Goal: Register for event/course

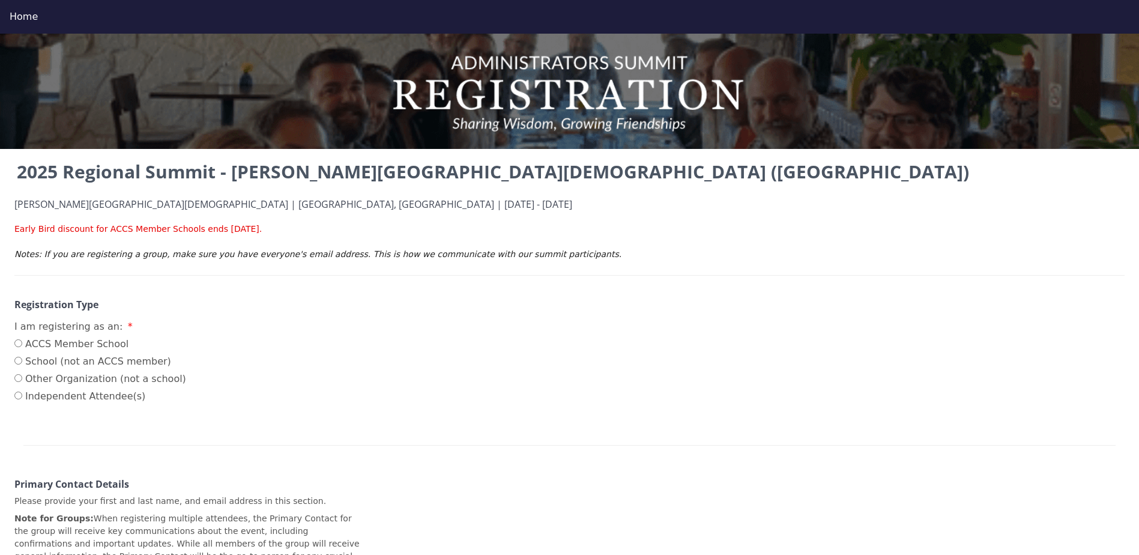
click at [90, 345] on label "ACCS Member School" at bounding box center [100, 344] width 172 height 14
click at [22, 345] on input "ACCS Member School" at bounding box center [18, 343] width 8 height 8
radio input "true"
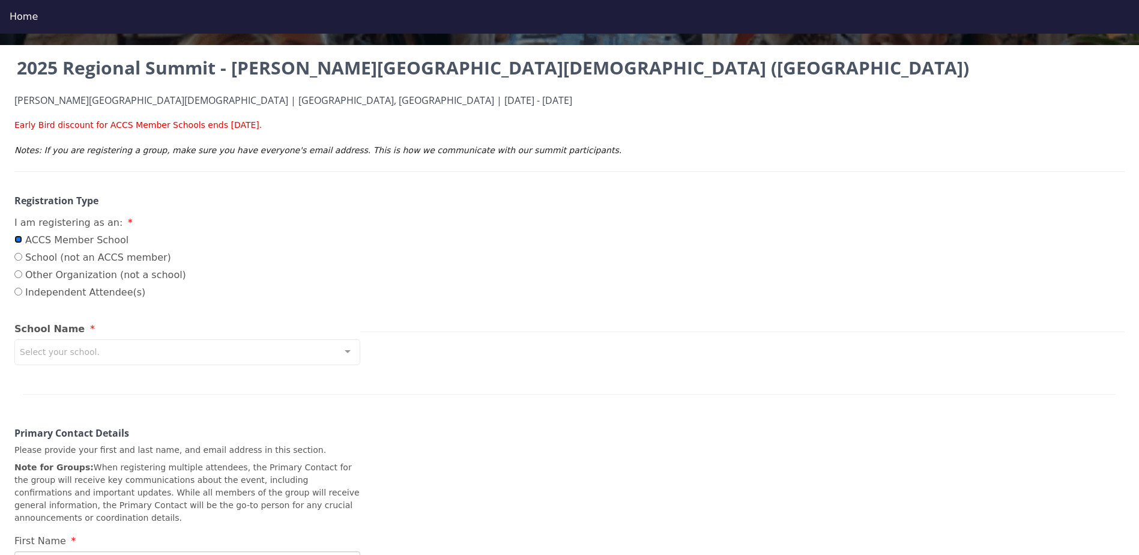
scroll to position [120, 0]
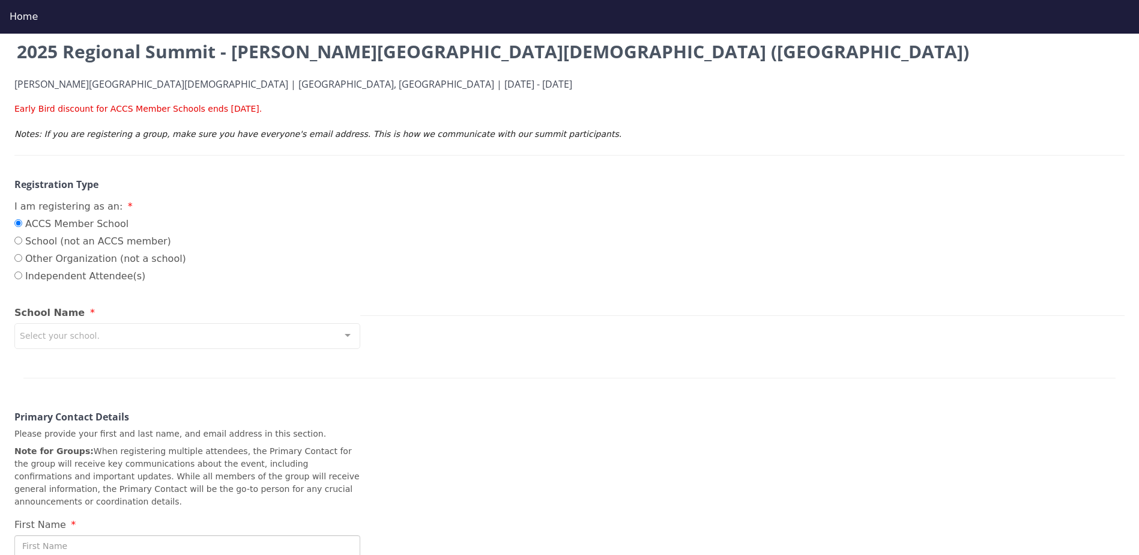
click at [191, 342] on div "Select your school." at bounding box center [187, 336] width 346 height 26
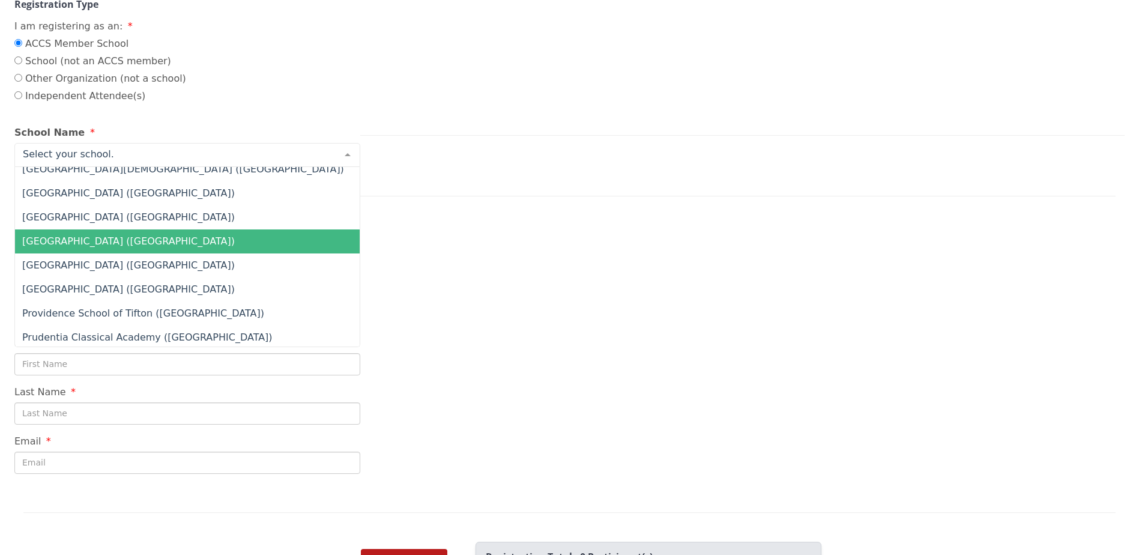
scroll to position [8521, 0]
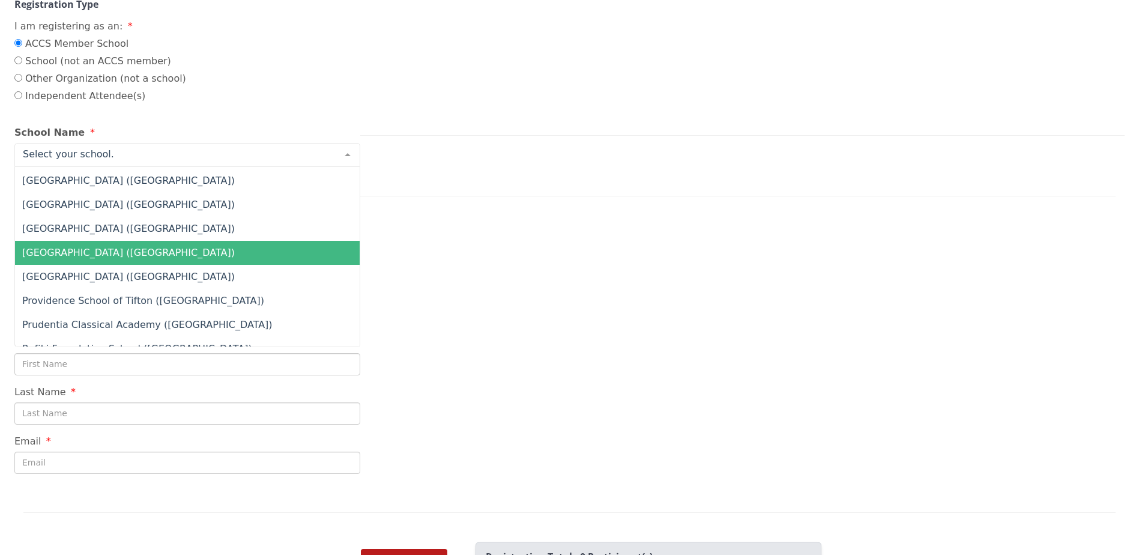
click at [255, 255] on span "[GEOGRAPHIC_DATA] ([GEOGRAPHIC_DATA])" at bounding box center [277, 253] width 525 height 24
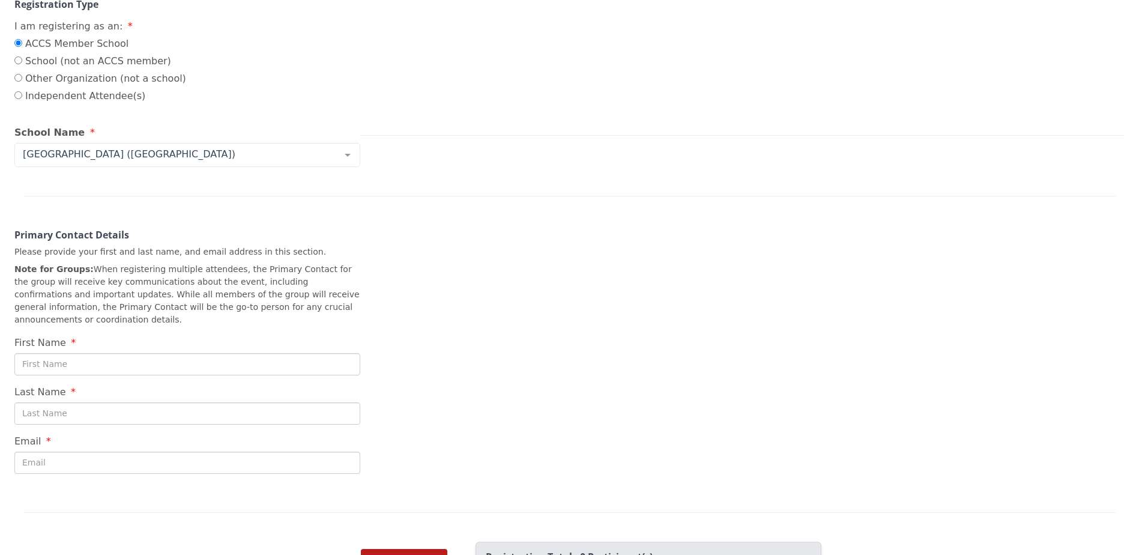
click at [118, 353] on input "First Name" at bounding box center [187, 364] width 346 height 22
click at [368, 274] on div "2025 Regional Summit - Cary Christian School (NC) Cary Christian School | Cary,…" at bounding box center [569, 190] width 1139 height 664
click at [292, 364] on div "2025 Regional Summit - Cary Christian School (NC) Cary Christian School | Cary,…" at bounding box center [569, 190] width 1139 height 664
click at [287, 353] on input "First Name" at bounding box center [187, 364] width 346 height 22
type input "[PERSON_NAME]"
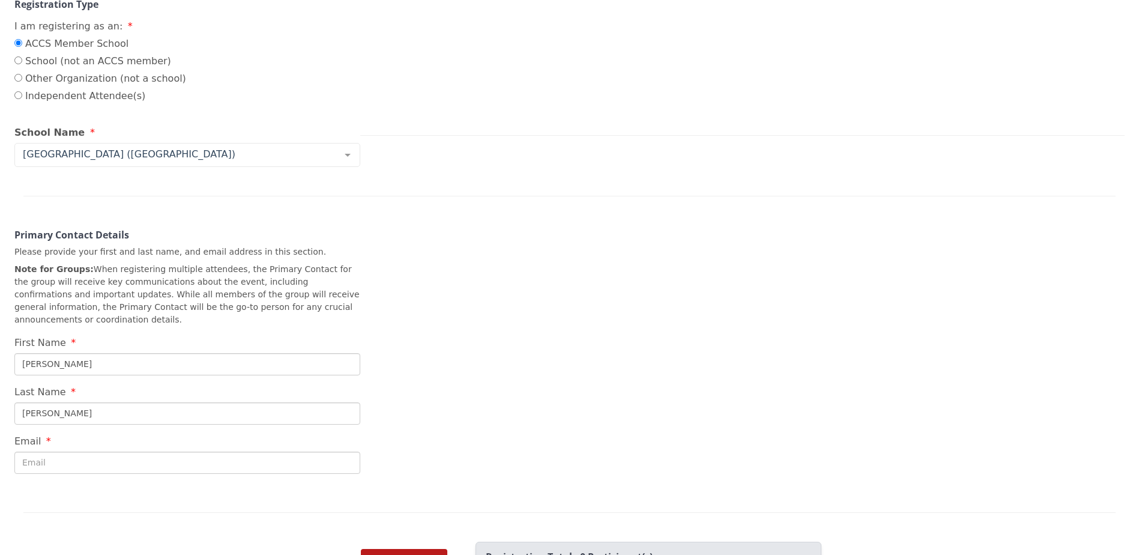
type input "[PERSON_NAME]"
type input "[EMAIL_ADDRESS][DOMAIN_NAME]"
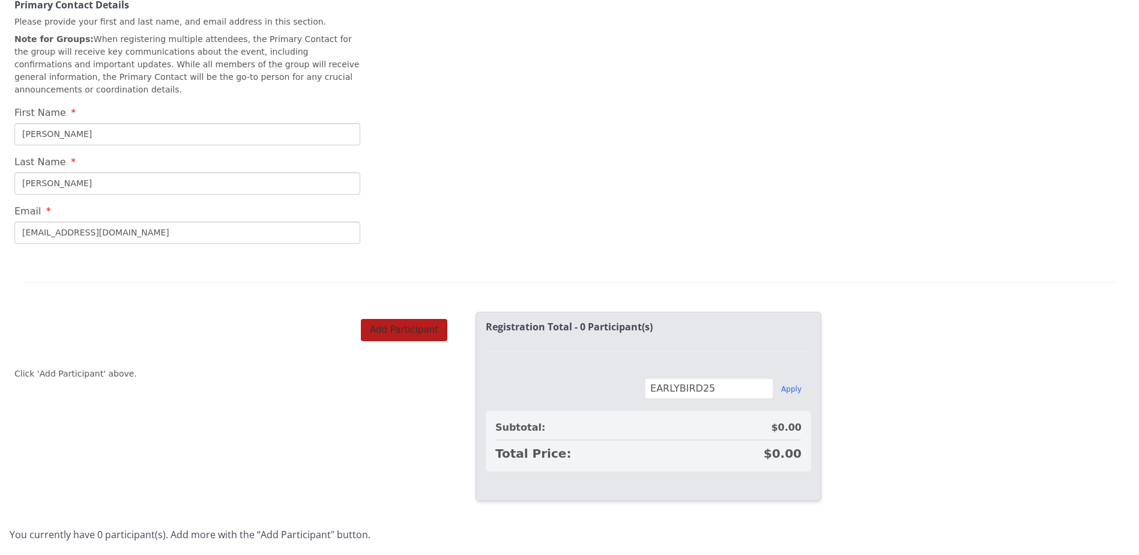
scroll to position [507, 0]
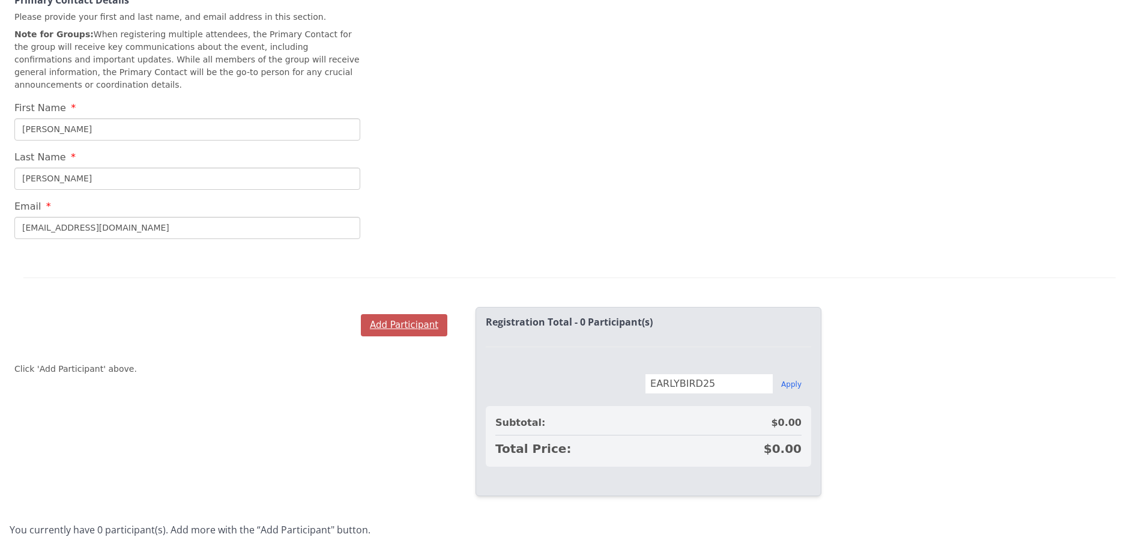
click at [415, 315] on button "Add Participant" at bounding box center [404, 325] width 86 height 22
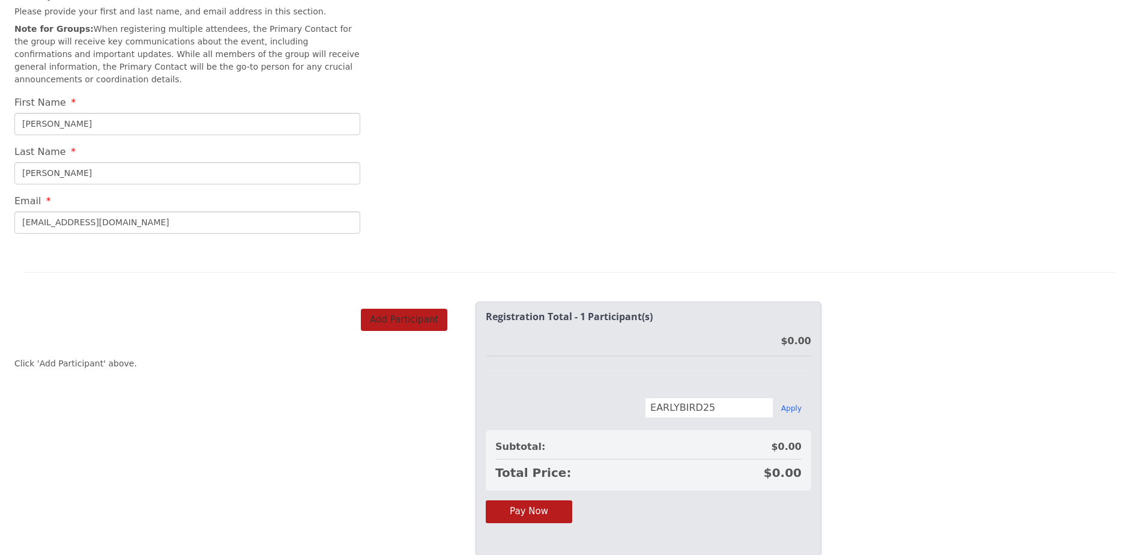
scroll to position [571, 0]
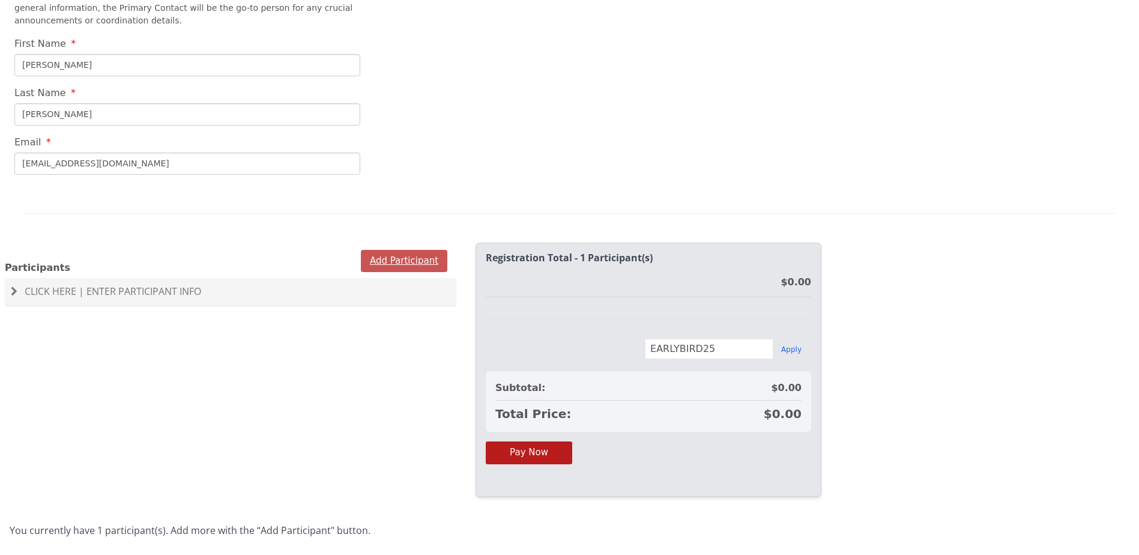
click at [420, 250] on button "Add Participant" at bounding box center [404, 261] width 86 height 22
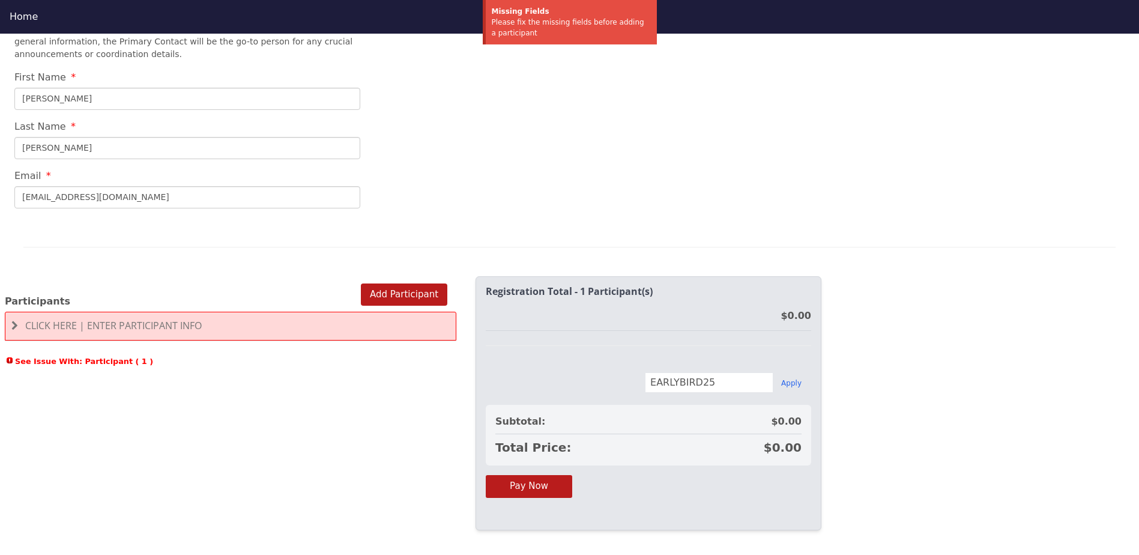
click at [94, 319] on span "Click Here | Enter Participant Info" at bounding box center [113, 325] width 176 height 13
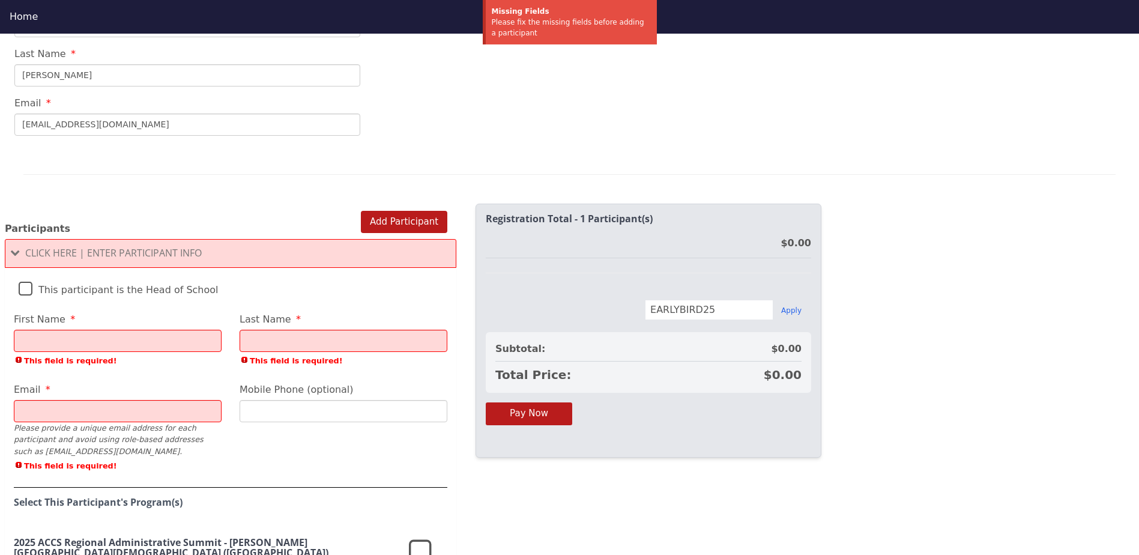
scroll to position [691, 0]
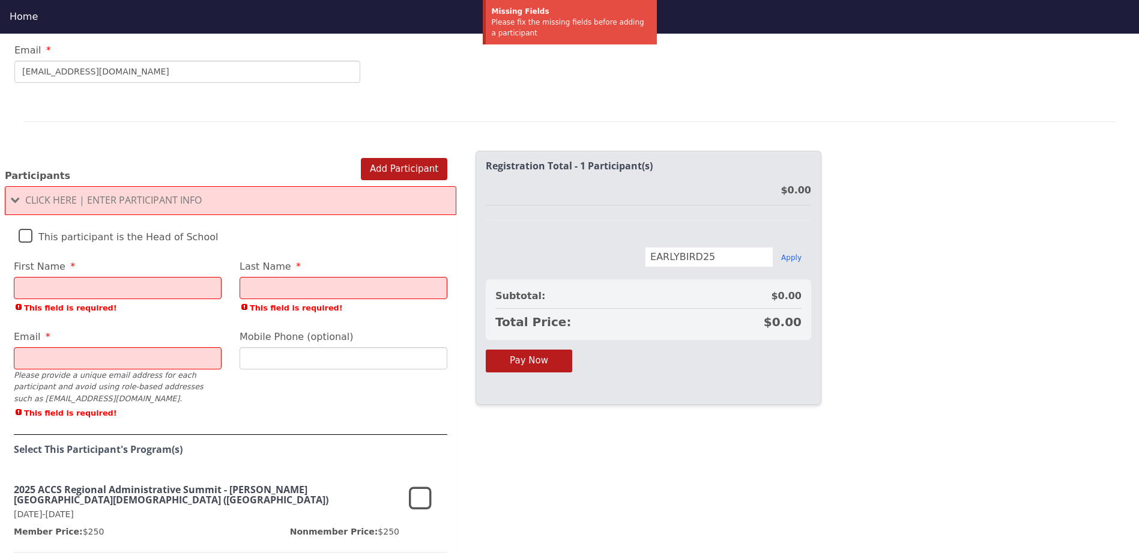
click at [65, 221] on label "This participant is the Head of School" at bounding box center [119, 234] width 200 height 26
click at [0, 0] on input "This participant is the Head of School" at bounding box center [0, 0] width 0 height 0
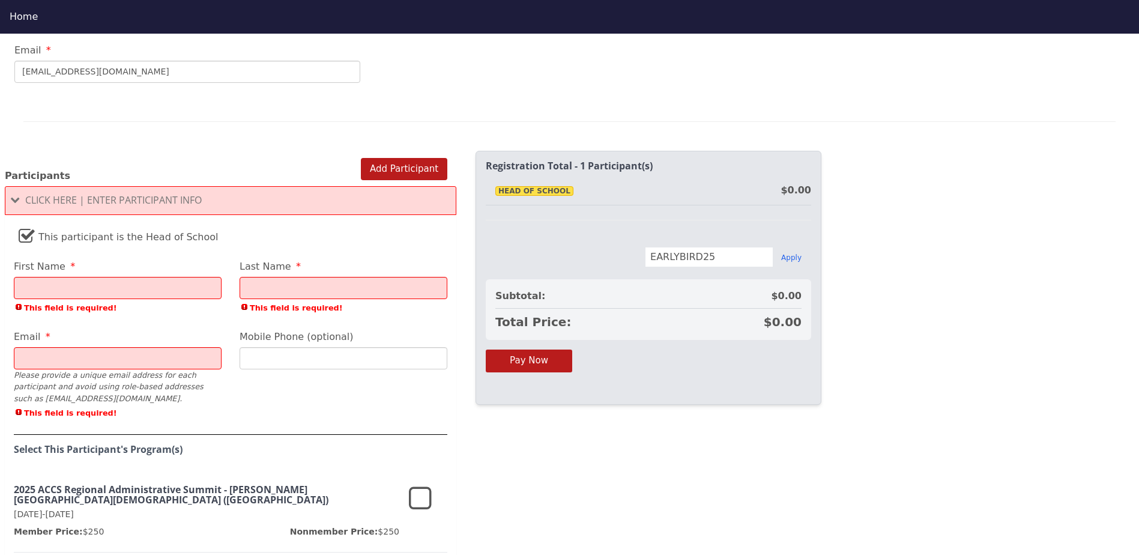
click at [108, 287] on div "First Name This field is required!" at bounding box center [118, 289] width 226 height 60
click at [104, 277] on input "First Name" at bounding box center [118, 288] width 208 height 22
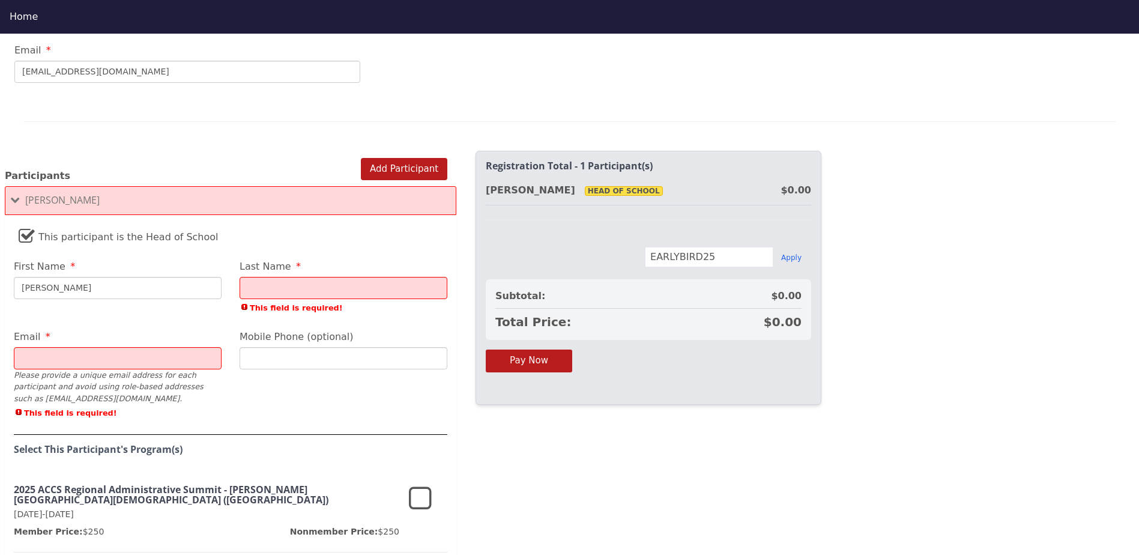
type input "[PERSON_NAME]"
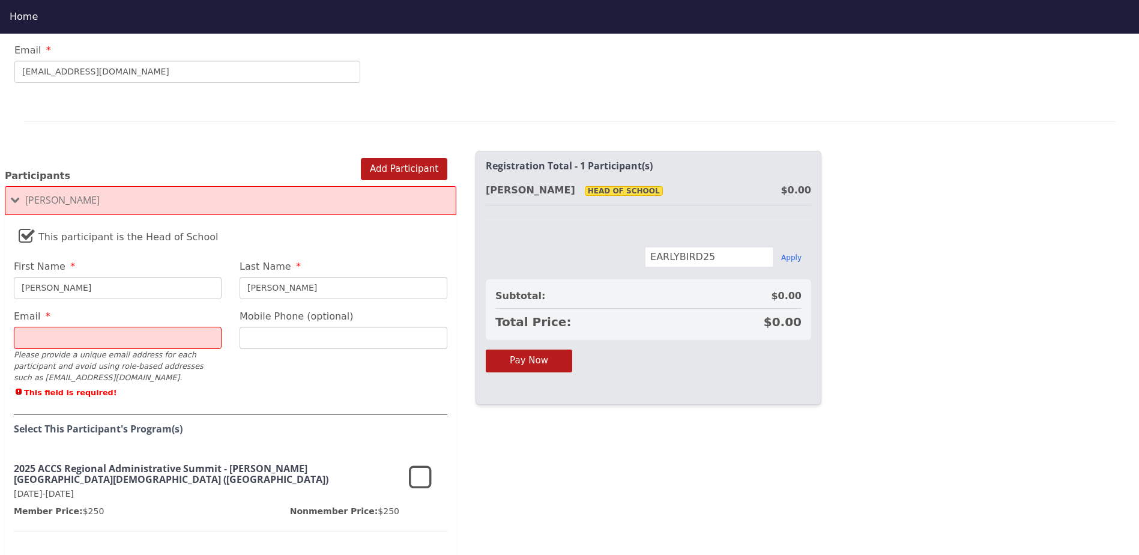
type input "[PERSON_NAME]"
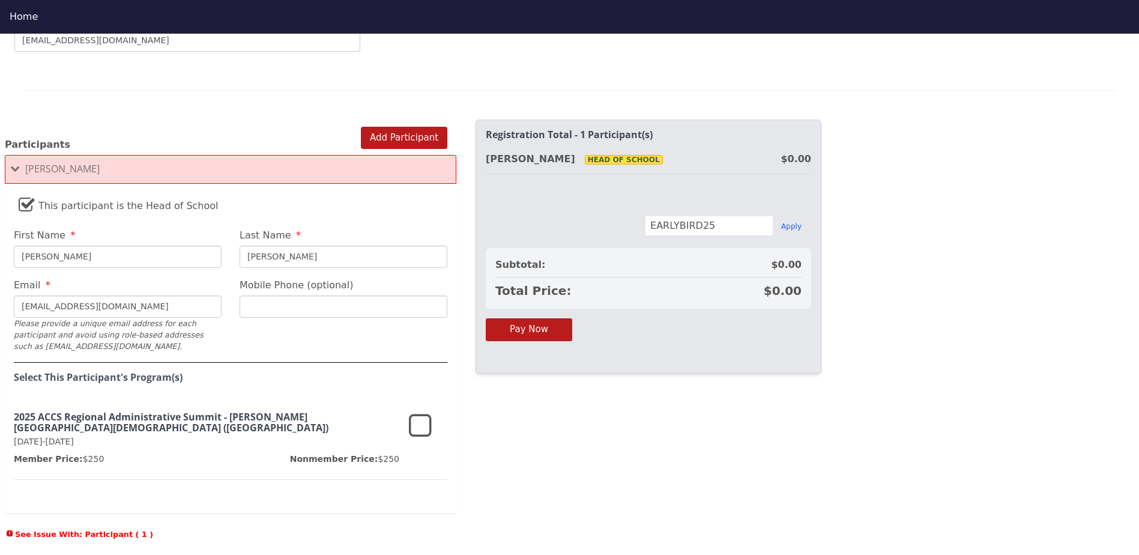
scroll to position [738, 0]
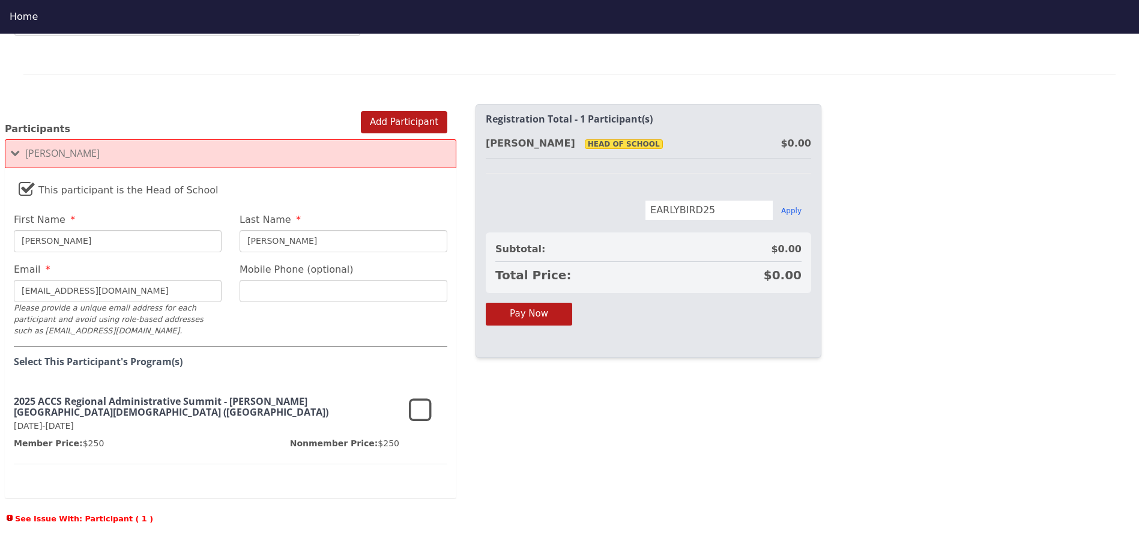
type input "[EMAIL_ADDRESS][DOMAIN_NAME]"
click at [425, 396] on icon at bounding box center [420, 410] width 23 height 29
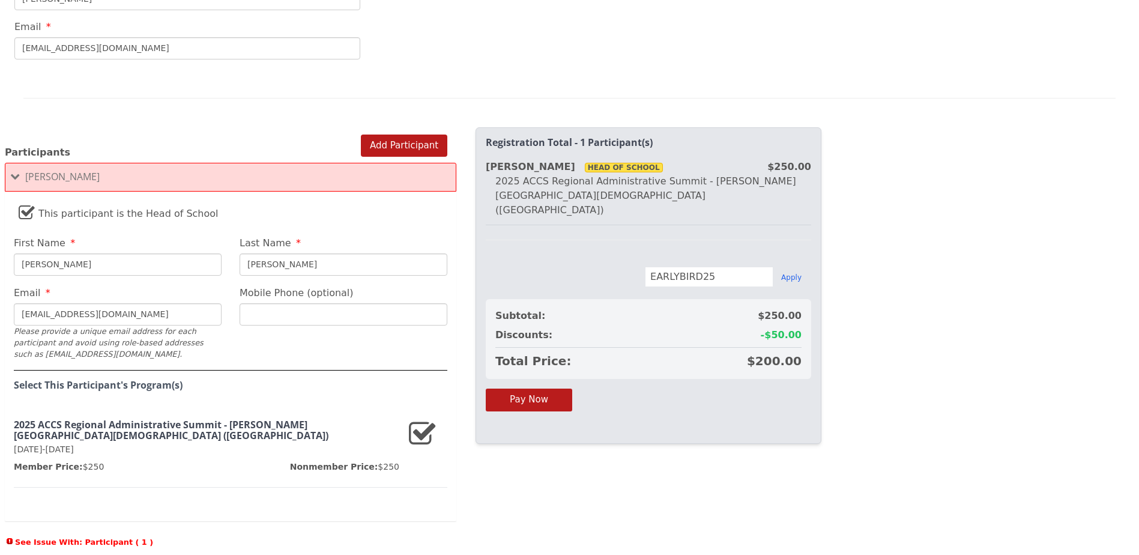
scroll to position [618, 0]
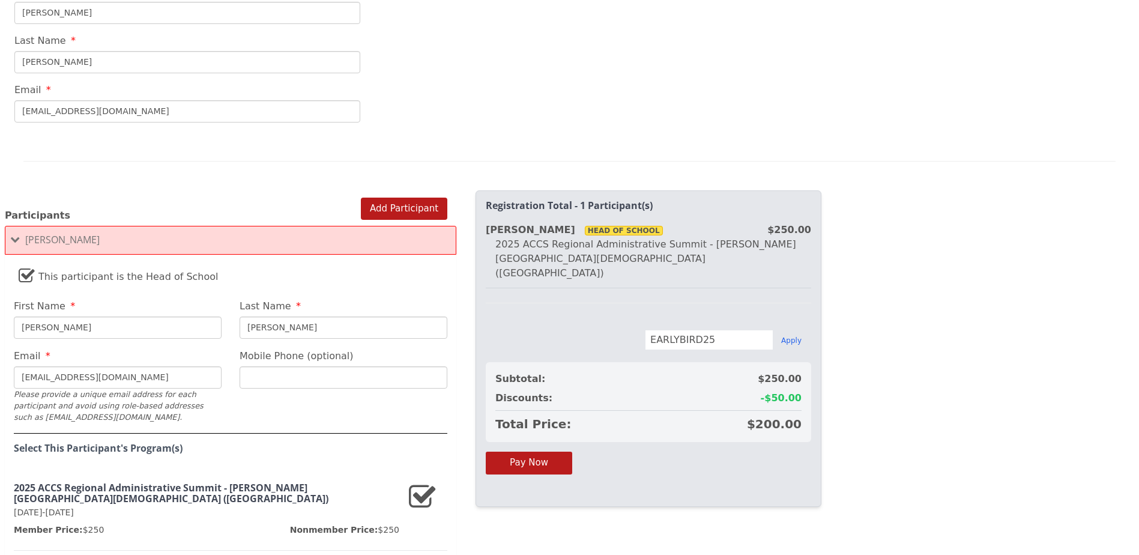
click at [43, 233] on span "[PERSON_NAME]" at bounding box center [62, 239] width 74 height 13
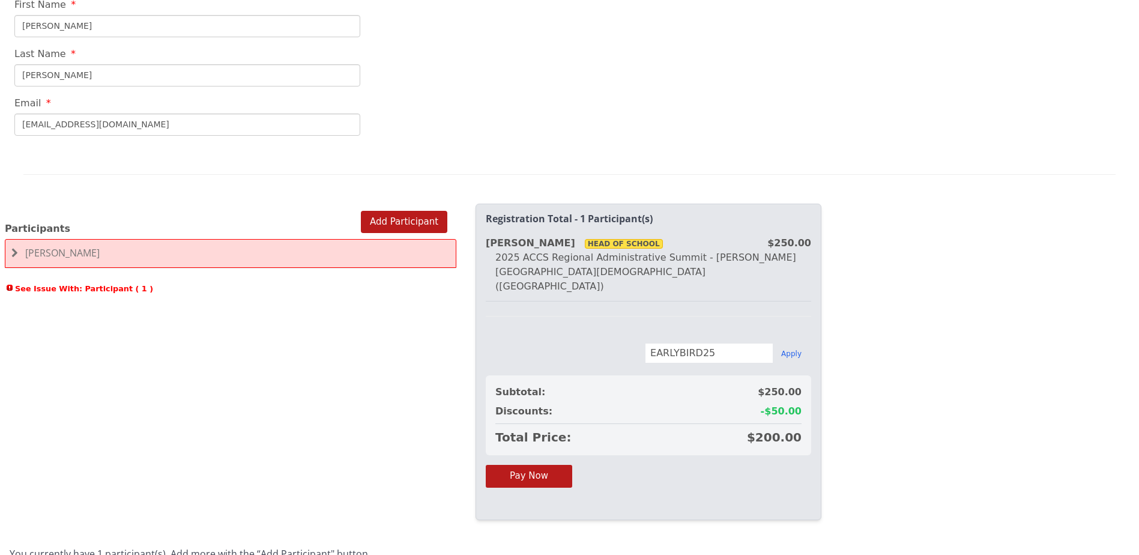
click at [58, 239] on div "[PERSON_NAME]" at bounding box center [230, 253] width 451 height 29
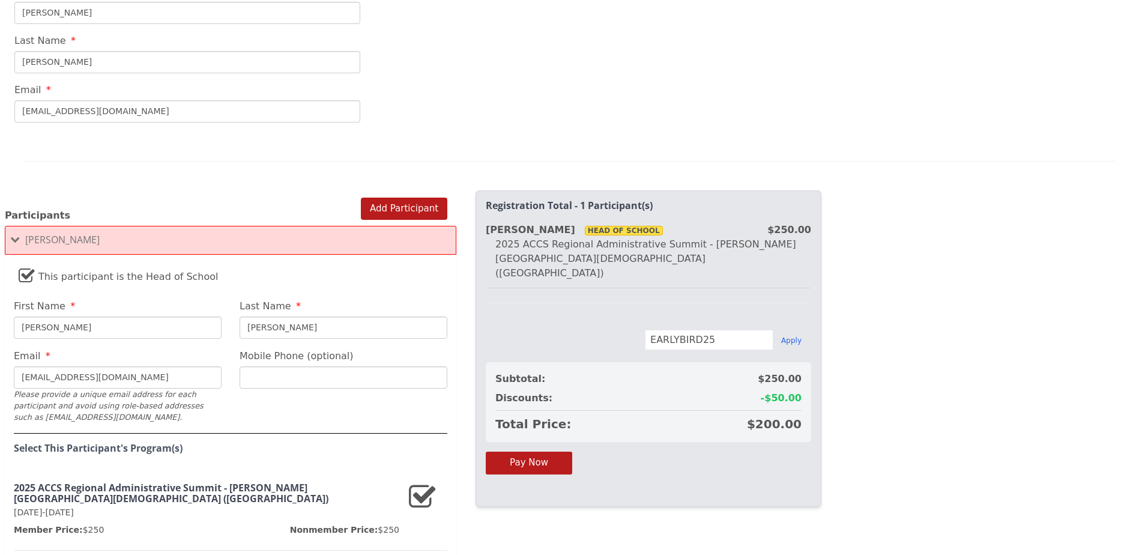
click at [325, 368] on input "Mobile Phone (optional)" at bounding box center [343, 377] width 208 height 22
click at [405, 260] on fieldset "This participant is the Head of School First Name Jim Last Name Mahon Email jma…" at bounding box center [230, 422] width 451 height 324
click at [409, 197] on button "Add Participant" at bounding box center [404, 208] width 86 height 22
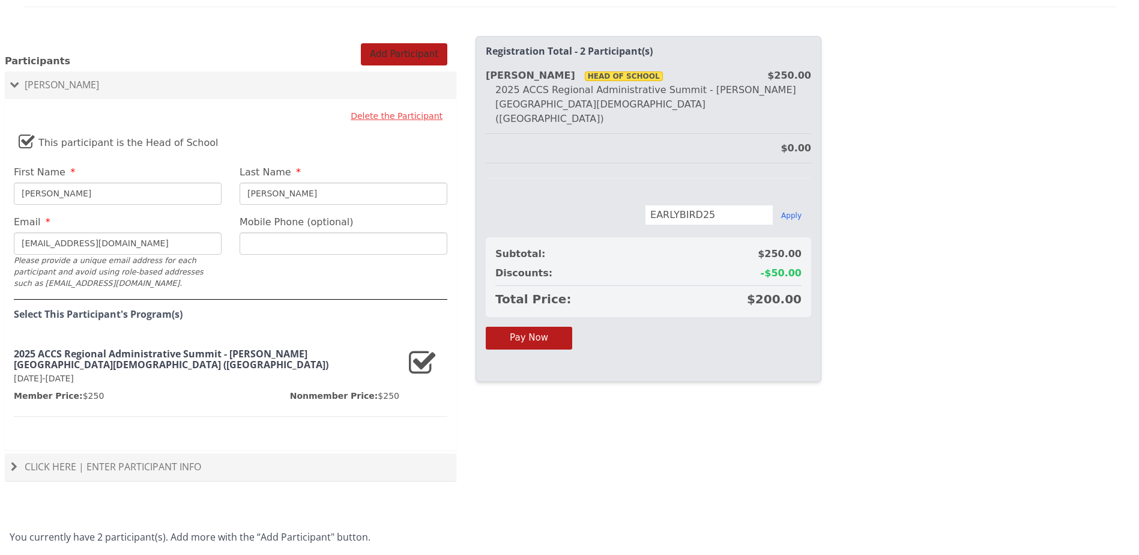
scroll to position [774, 0]
click at [109, 451] on div "Click Here | Enter Participant Info" at bounding box center [230, 465] width 451 height 28
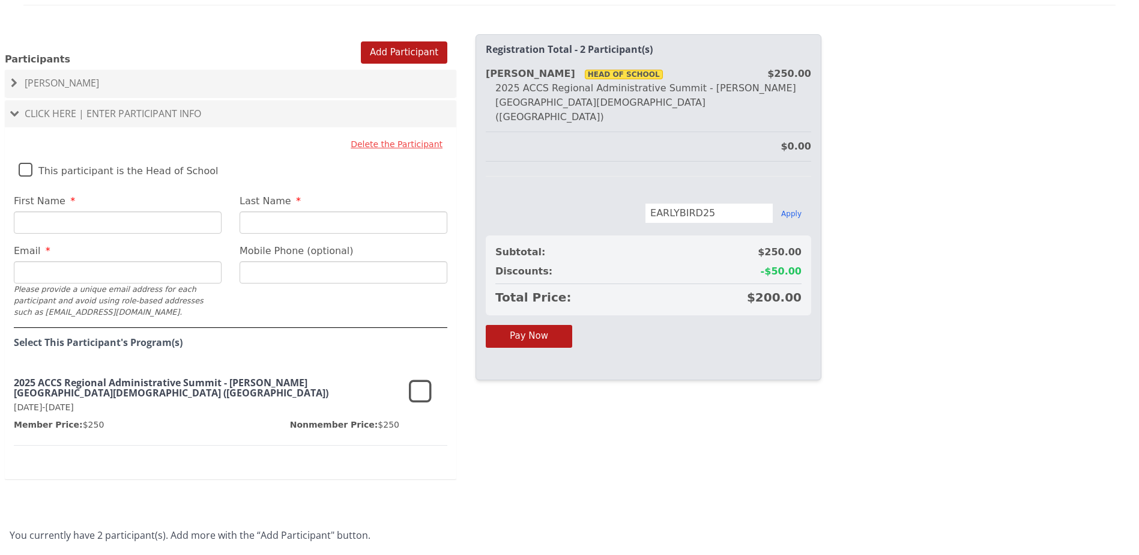
click at [103, 217] on input "First Name" at bounding box center [118, 222] width 208 height 22
type input "[PERSON_NAME]"
type input "[EMAIL_ADDRESS][DOMAIN_NAME]"
click at [299, 293] on fieldset "Delete the Participant This participant is the Head of School First Name Jason …" at bounding box center [230, 306] width 451 height 346
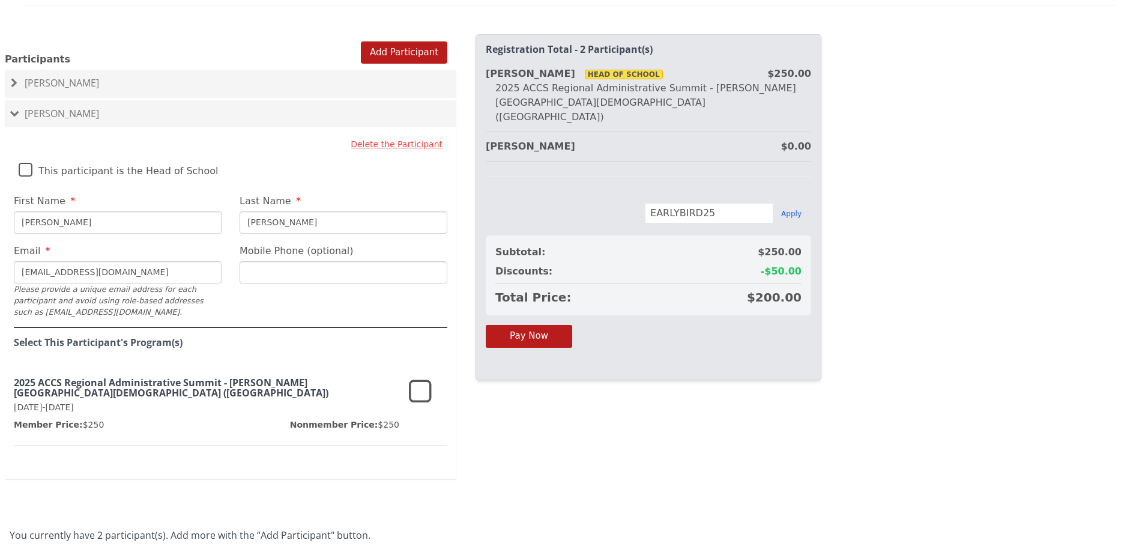
click at [412, 379] on icon at bounding box center [420, 392] width 23 height 29
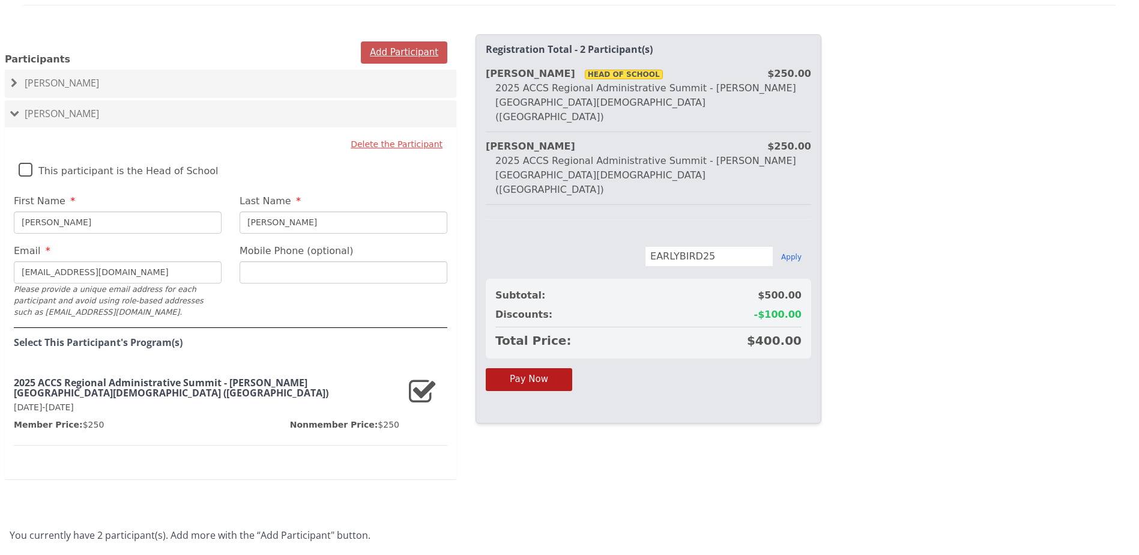
click at [409, 41] on button "Add Participant" at bounding box center [404, 52] width 86 height 22
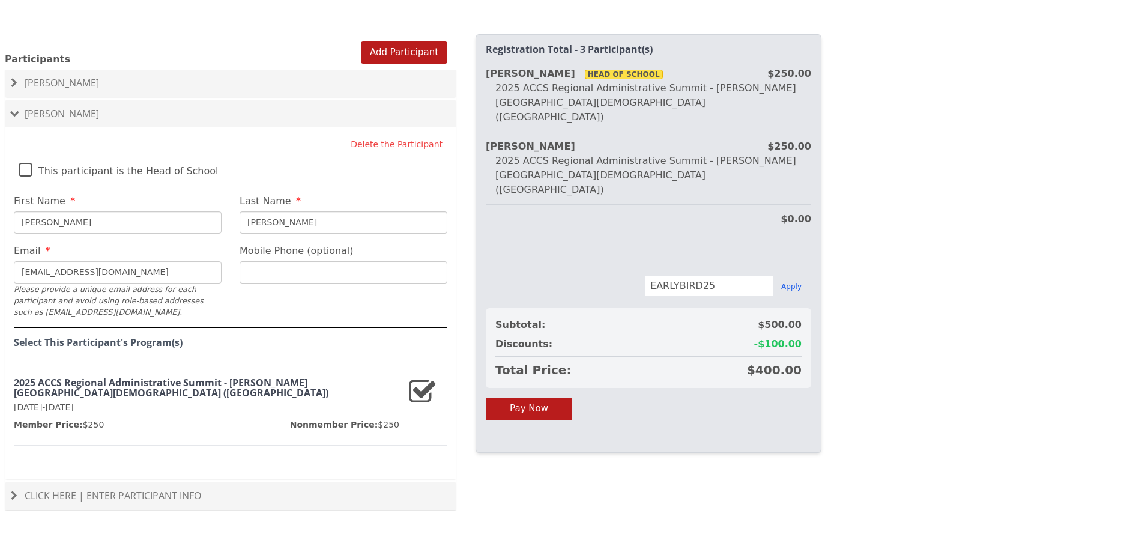
click at [171, 489] on span "Click Here | Enter Participant Info" at bounding box center [113, 495] width 176 height 13
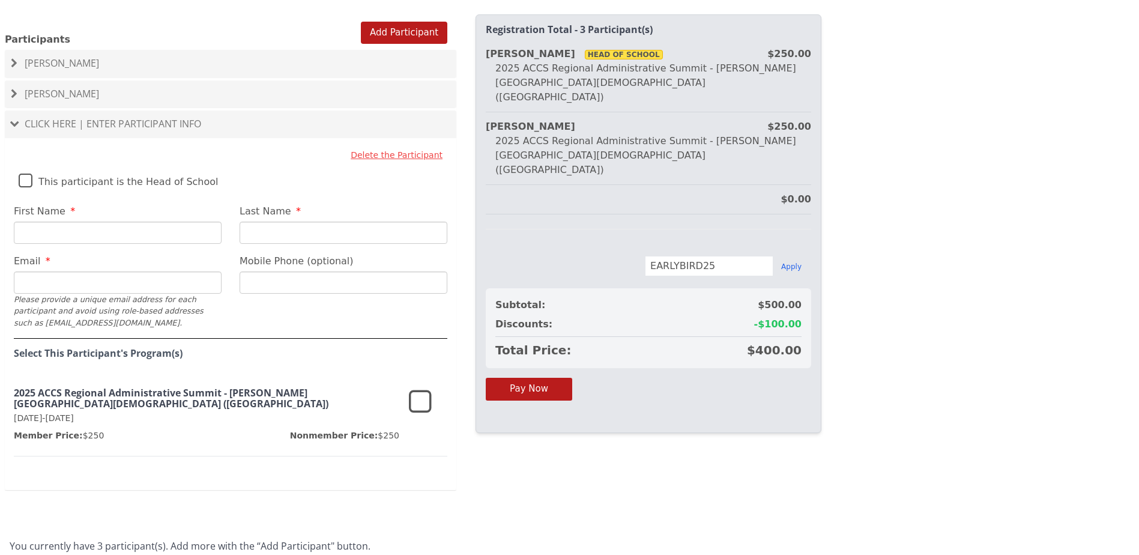
scroll to position [804, 0]
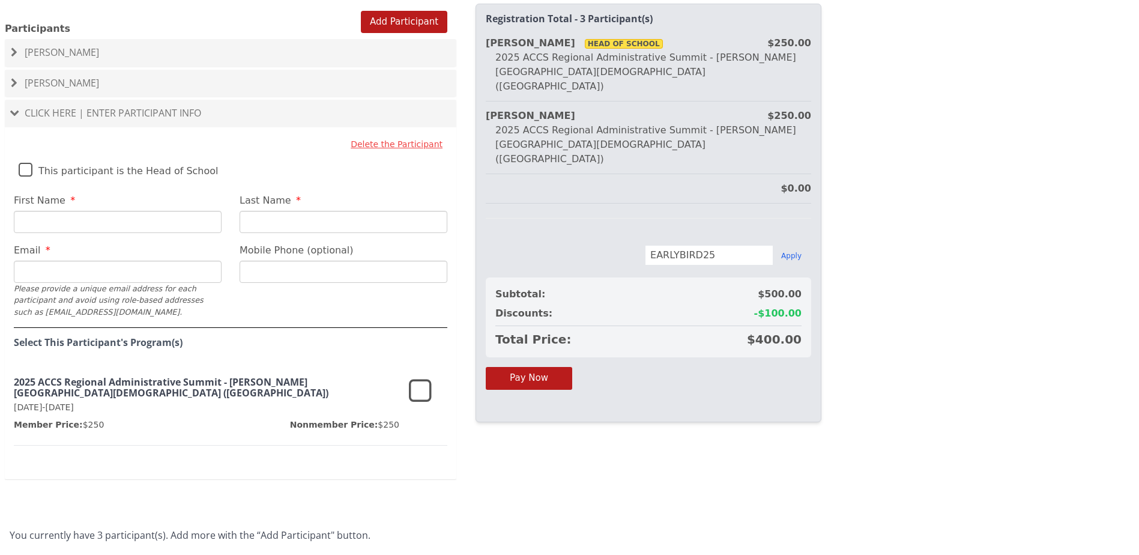
click at [94, 211] on input "First Name" at bounding box center [118, 222] width 208 height 22
type input "[PERSON_NAME]"
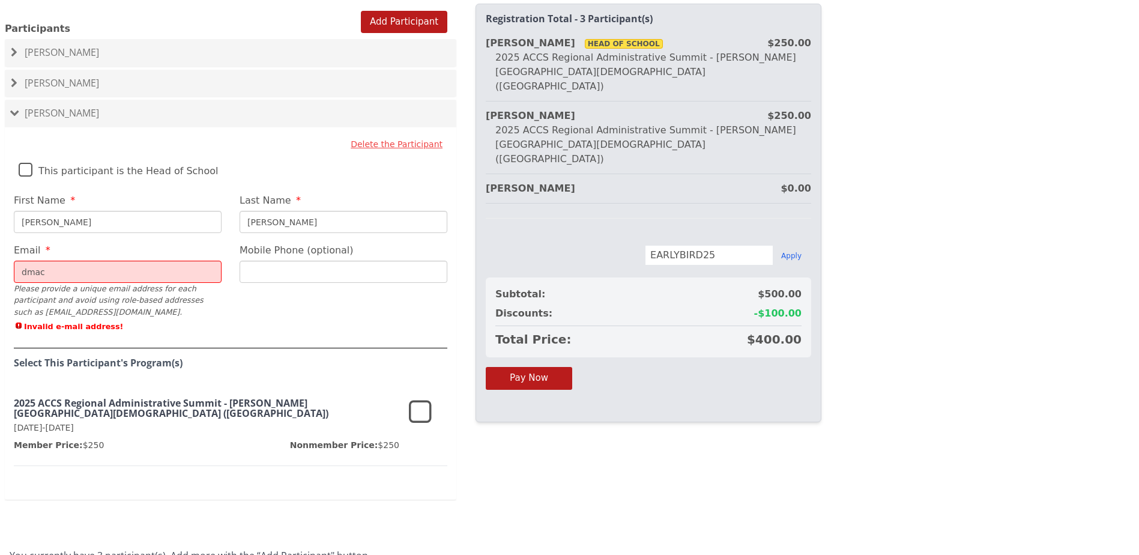
type input "[EMAIL_ADDRESS][DOMAIN_NAME]"
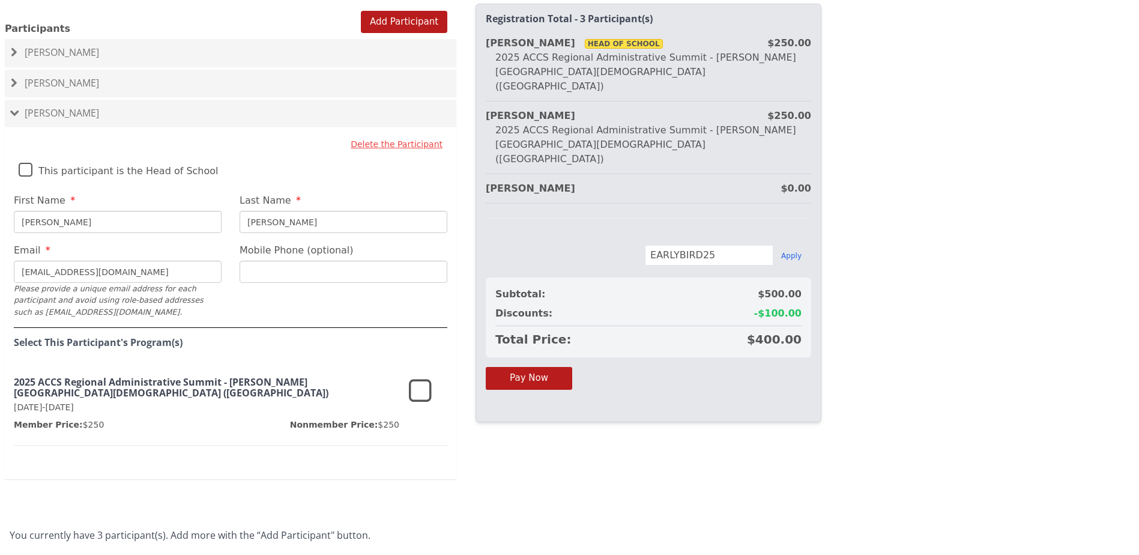
click at [422, 382] on icon at bounding box center [420, 391] width 23 height 29
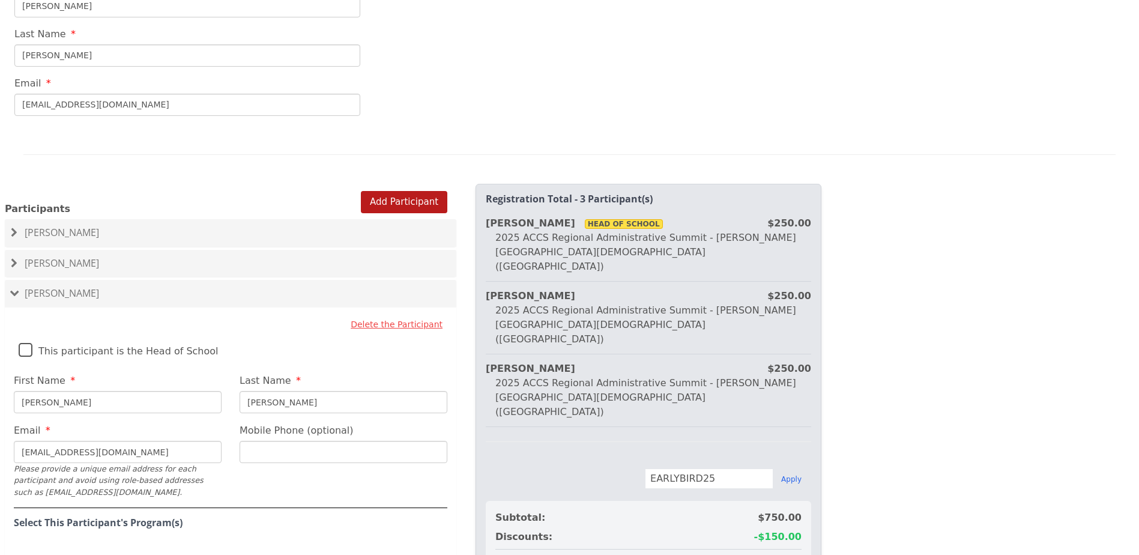
click at [962, 340] on div "2025 Regional Summit - Cary Christian School (NC) Cary Christian School | Cary,…" at bounding box center [569, 277] width 1139 height 555
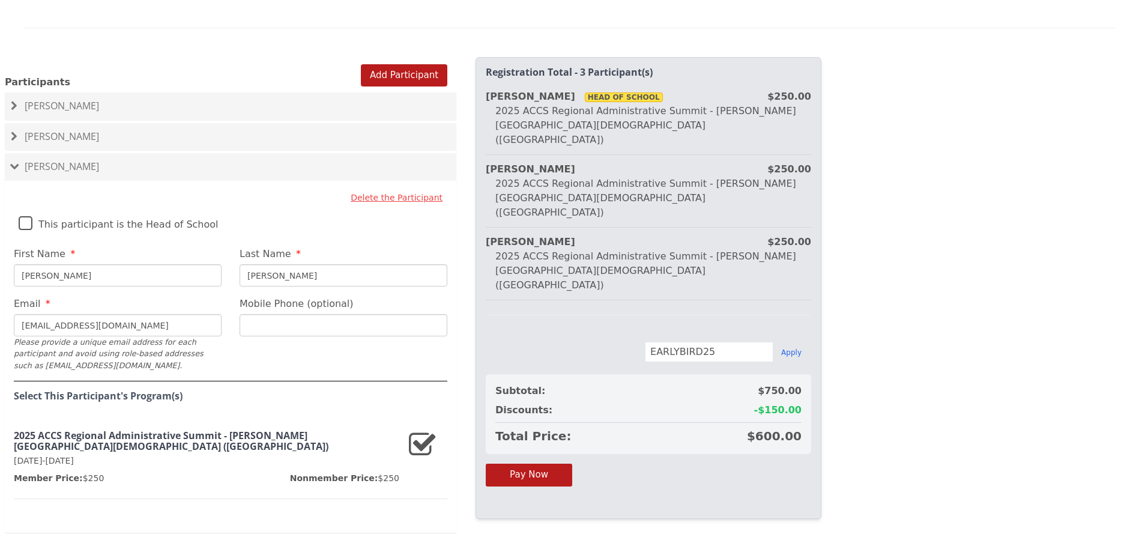
scroll to position [684, 0]
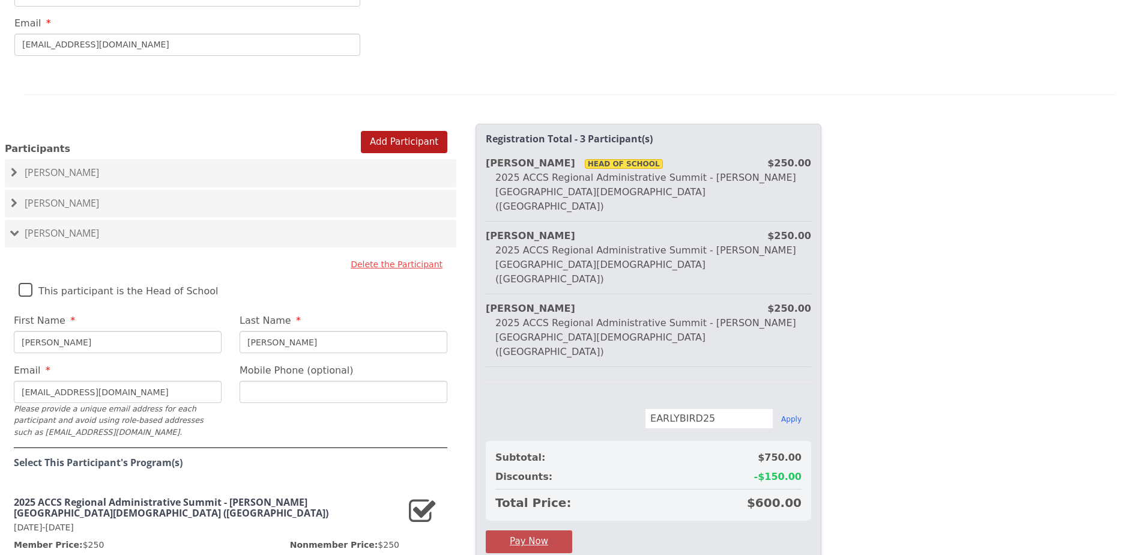
click at [558, 530] on button "Pay Now" at bounding box center [529, 541] width 86 height 22
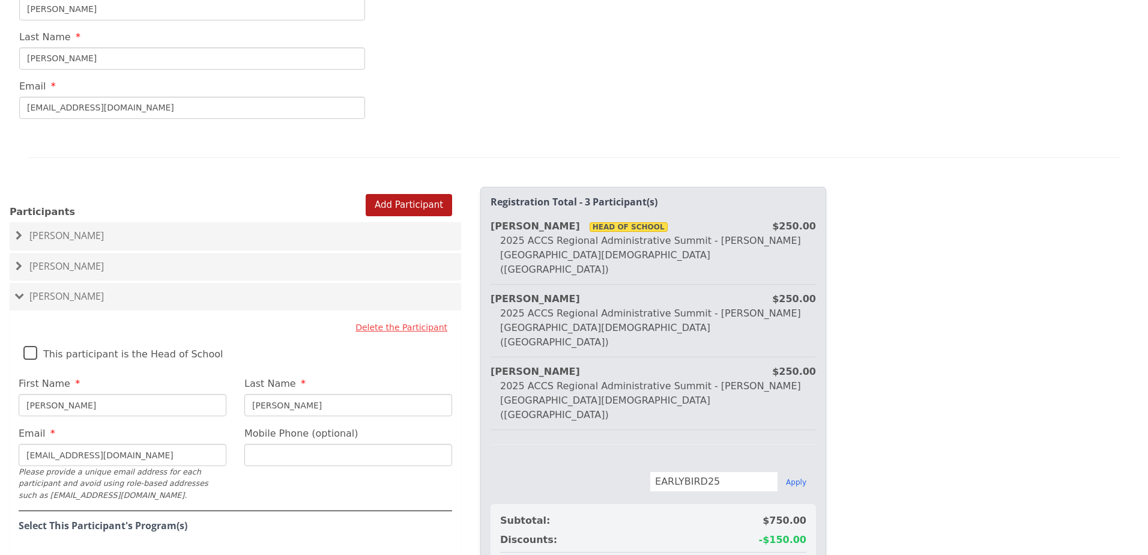
scroll to position [804, 0]
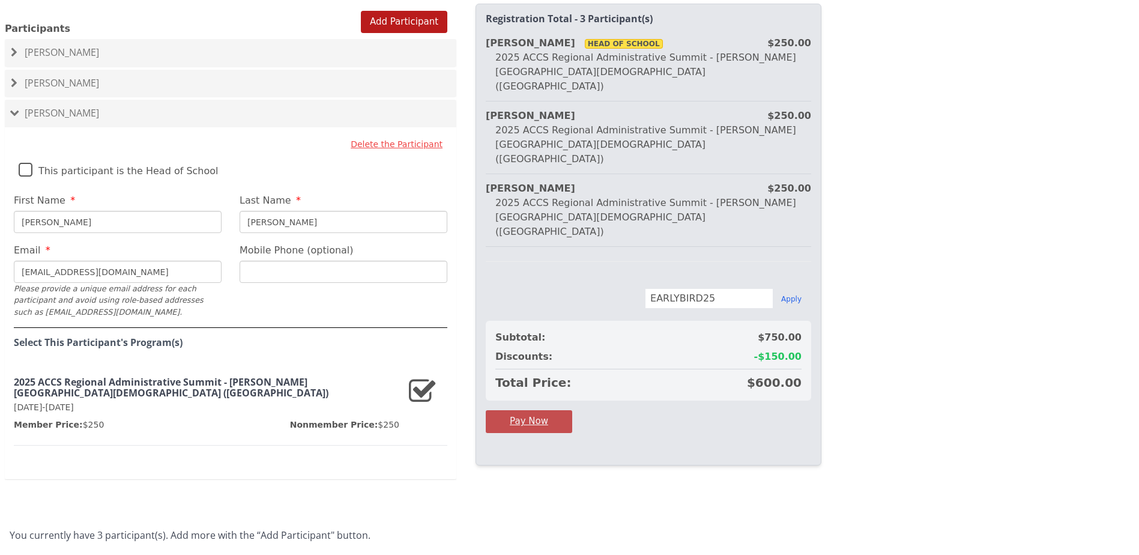
click at [550, 410] on button "Pay Now" at bounding box center [529, 421] width 86 height 22
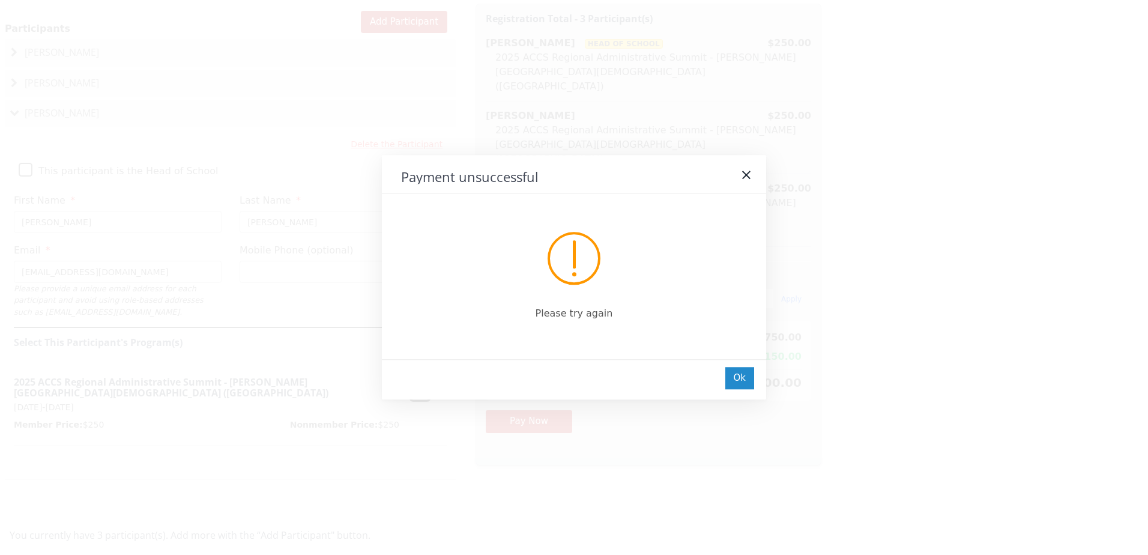
click at [735, 369] on div "Ok" at bounding box center [739, 378] width 29 height 22
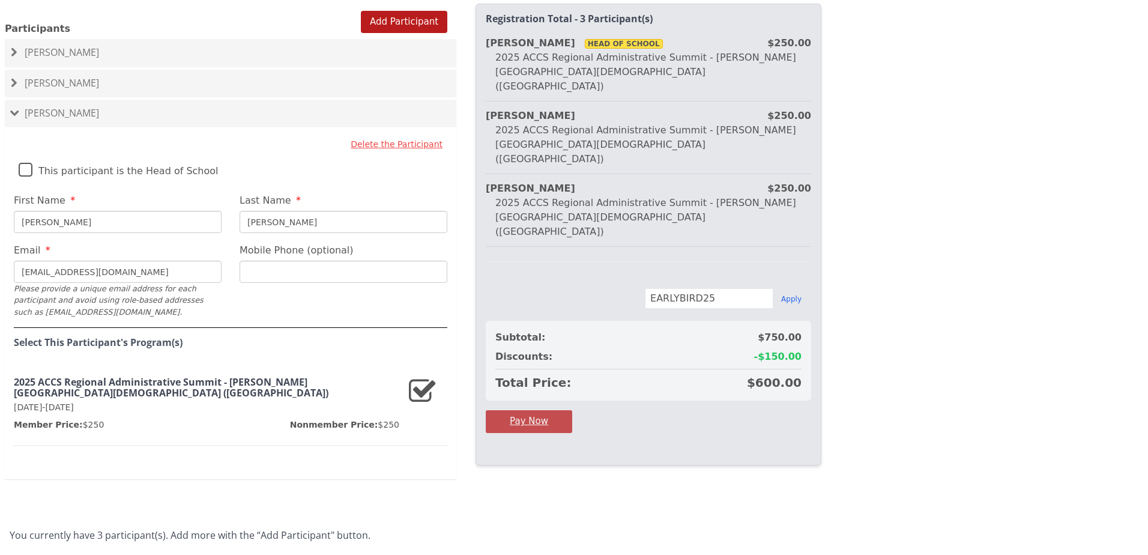
click at [556, 410] on button "Pay Now" at bounding box center [529, 421] width 86 height 22
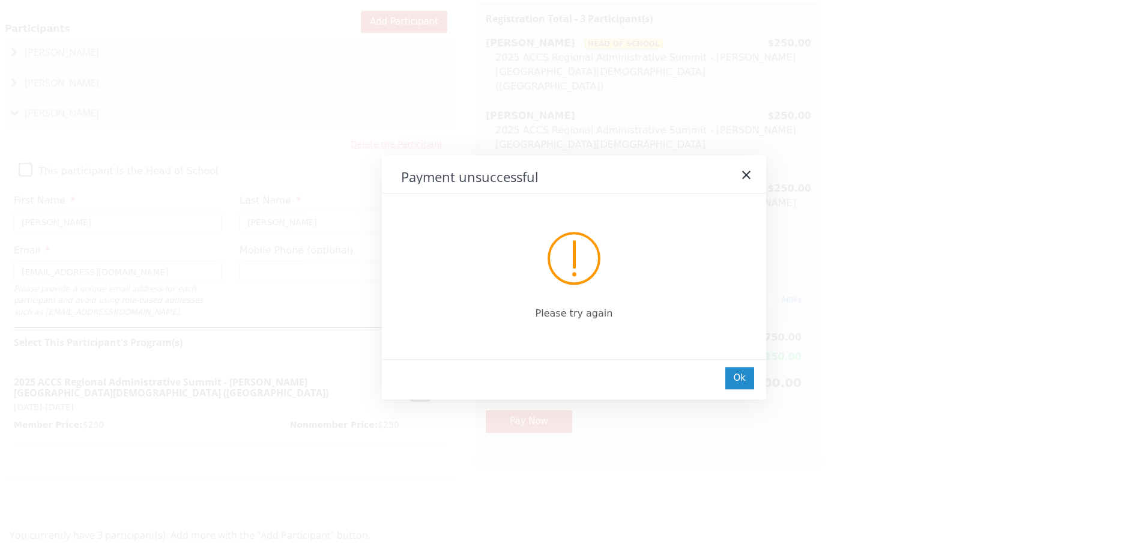
click at [731, 368] on div "Ok" at bounding box center [739, 378] width 29 height 22
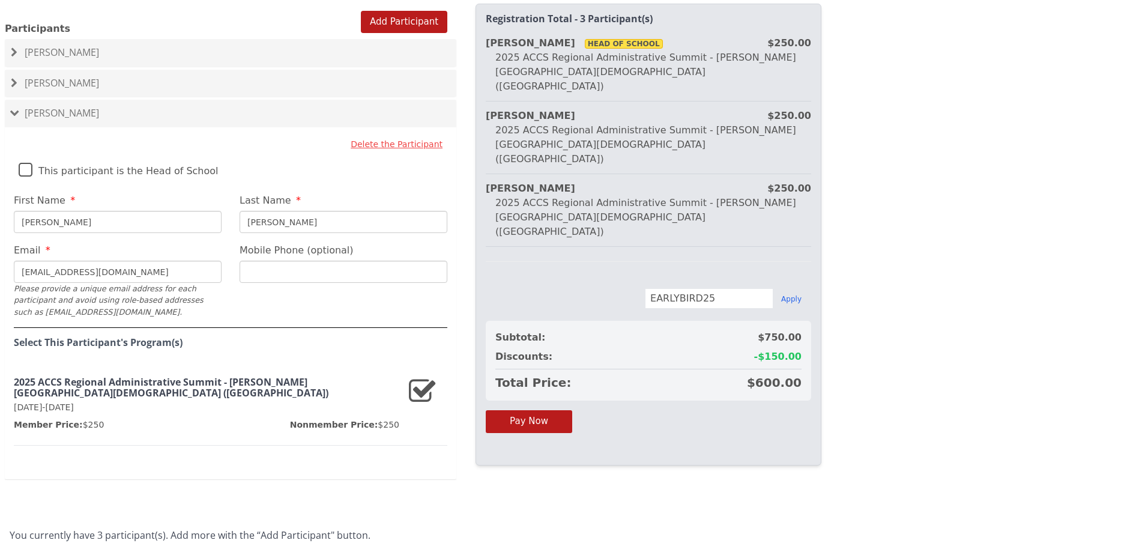
click at [47, 100] on div "[PERSON_NAME]" at bounding box center [230, 114] width 451 height 28
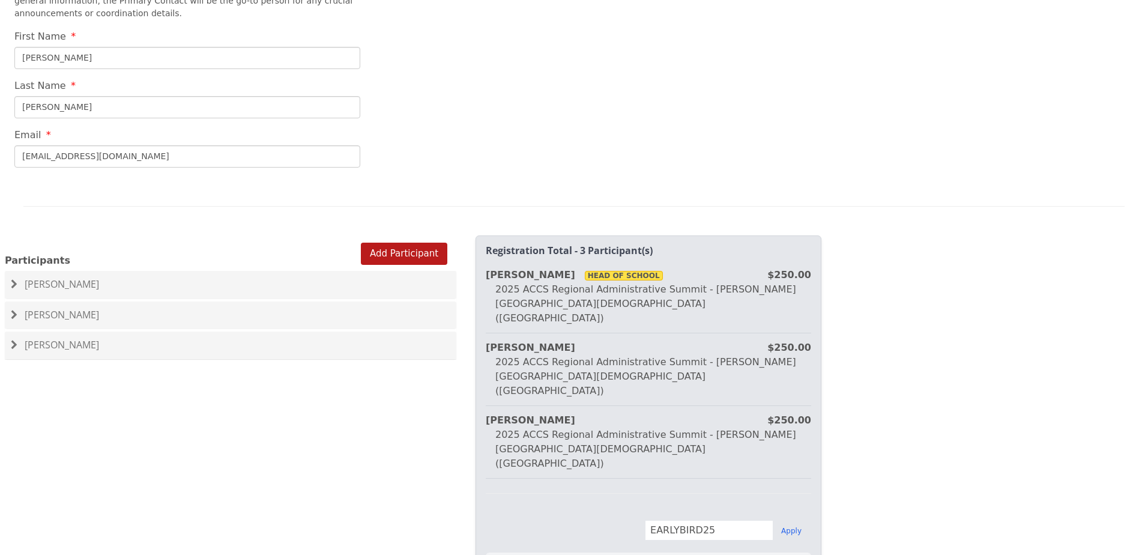
scroll to position [512, 0]
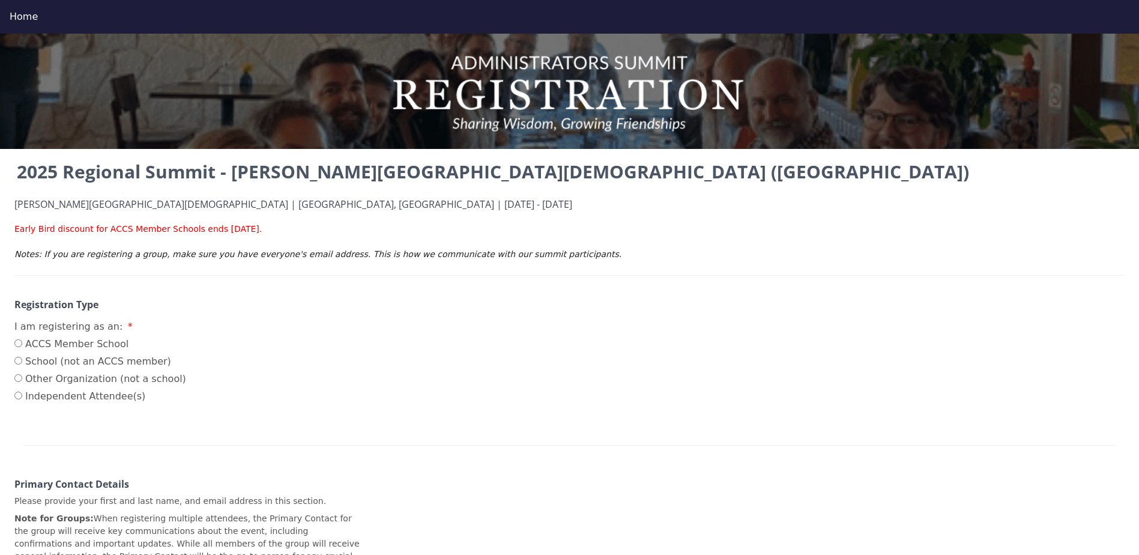
click at [84, 338] on label "ACCS Member School" at bounding box center [100, 344] width 172 height 14
click at [22, 339] on input "ACCS Member School" at bounding box center [18, 343] width 8 height 8
radio input "true"
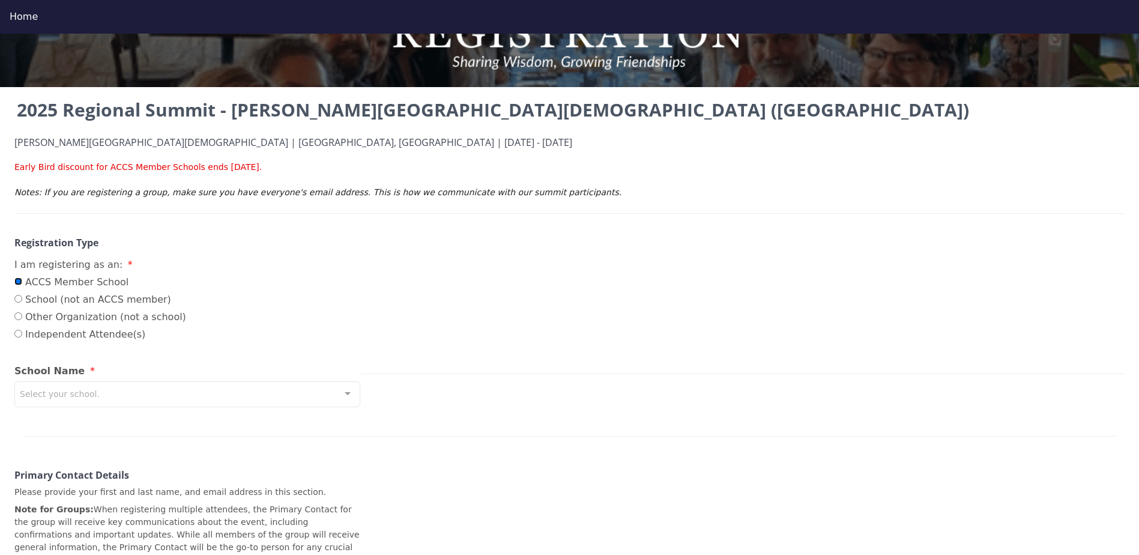
scroll to position [120, 0]
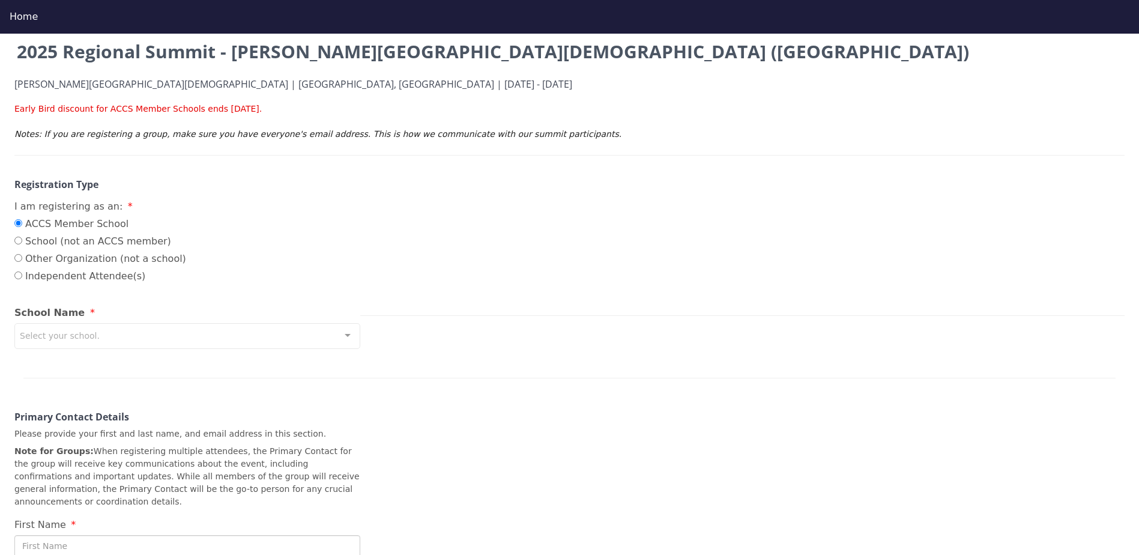
click at [175, 329] on div "Select your school." at bounding box center [187, 336] width 346 height 26
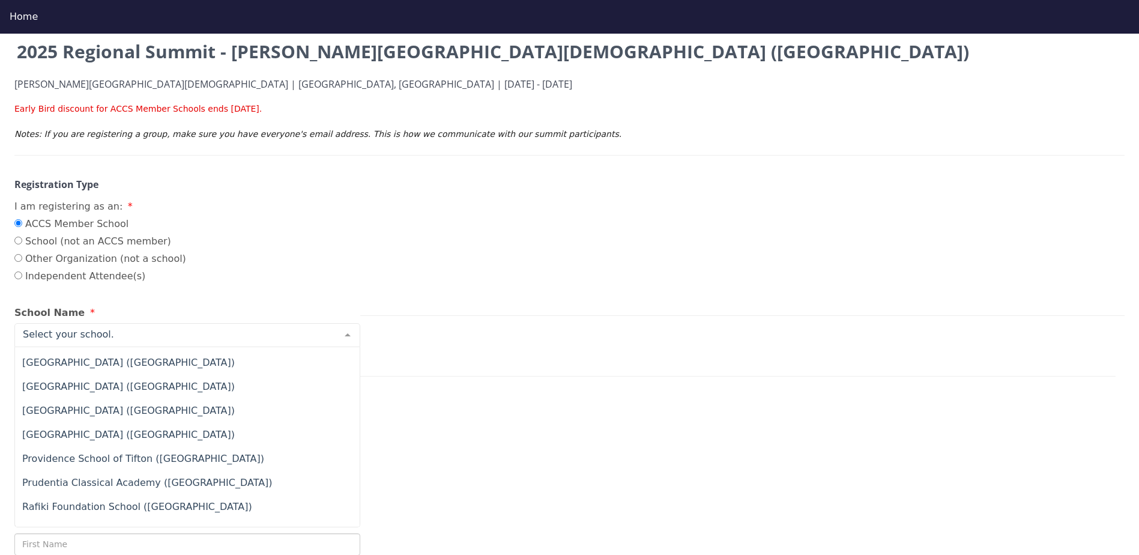
scroll to position [8583, 0]
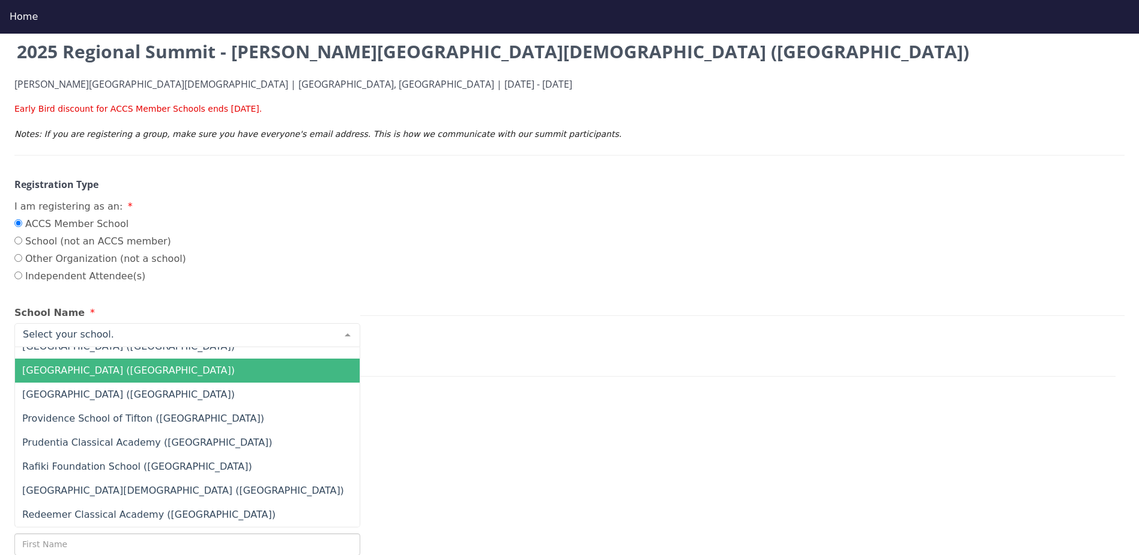
click at [284, 370] on span "[GEOGRAPHIC_DATA] ([GEOGRAPHIC_DATA])" at bounding box center [277, 370] width 525 height 24
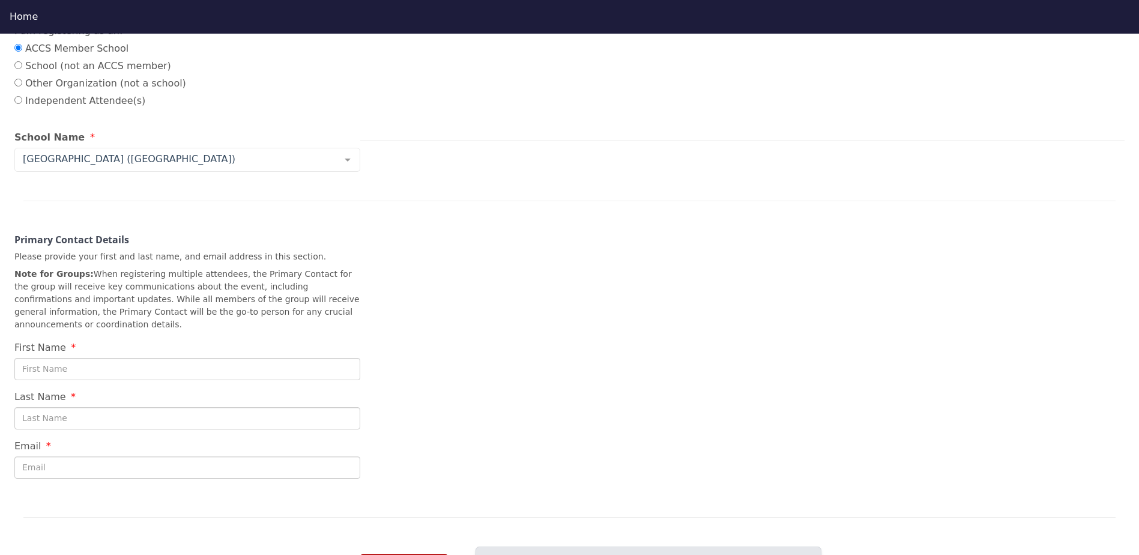
scroll to position [300, 0]
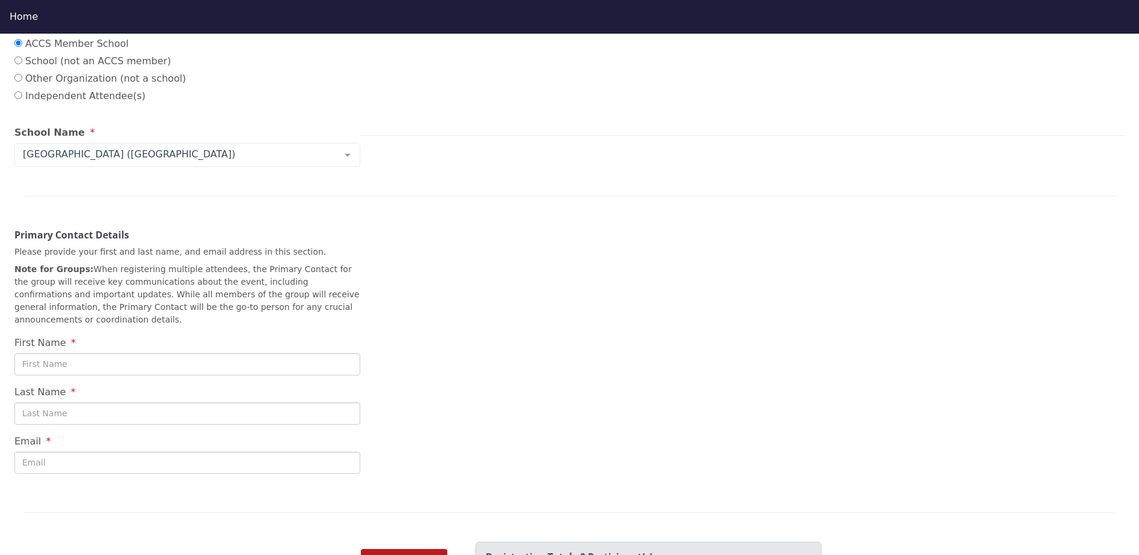
click at [122, 353] on input "First Name" at bounding box center [187, 364] width 346 height 22
type input "[PERSON_NAME]"
type input "[EMAIL_ADDRESS][DOMAIN_NAME]"
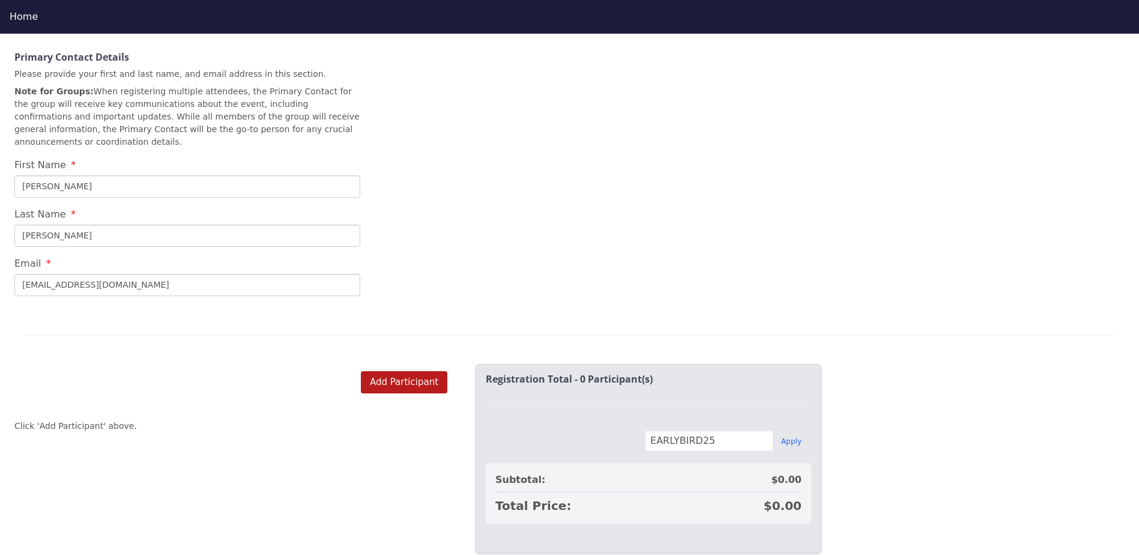
scroll to position [507, 0]
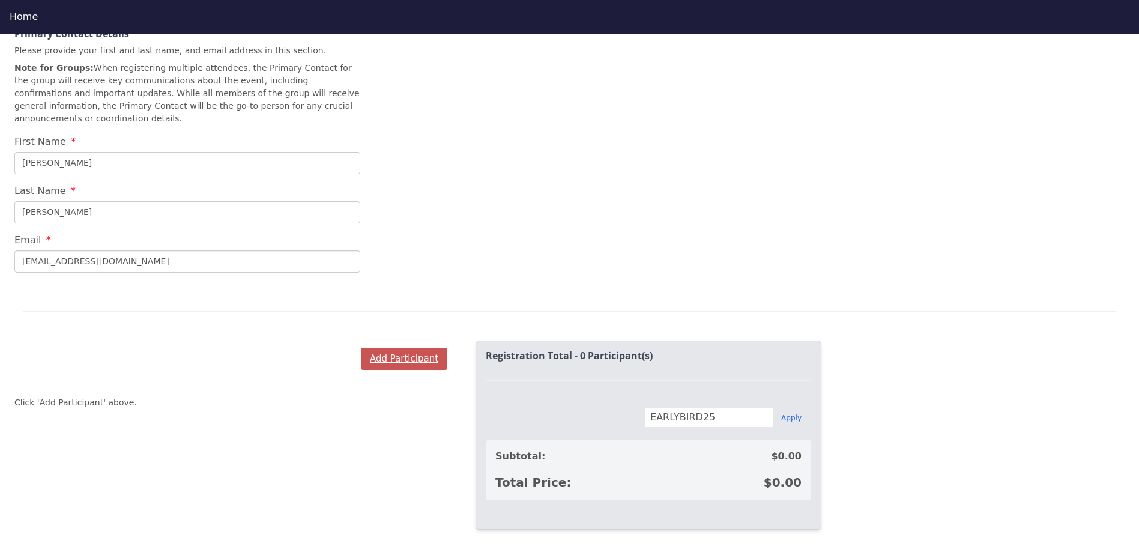
click at [429, 348] on button "Add Participant" at bounding box center [404, 359] width 86 height 22
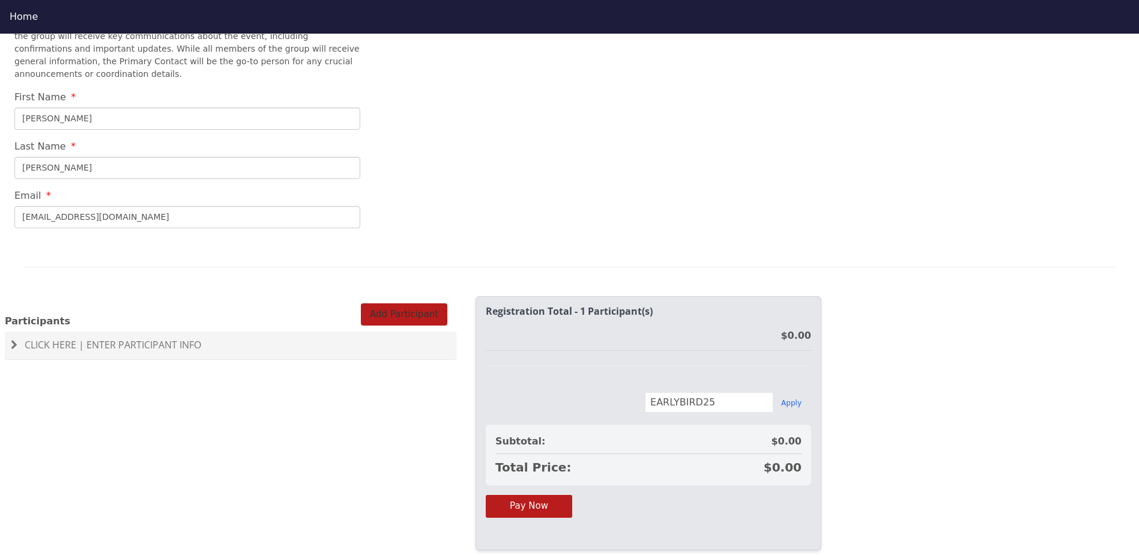
scroll to position [571, 0]
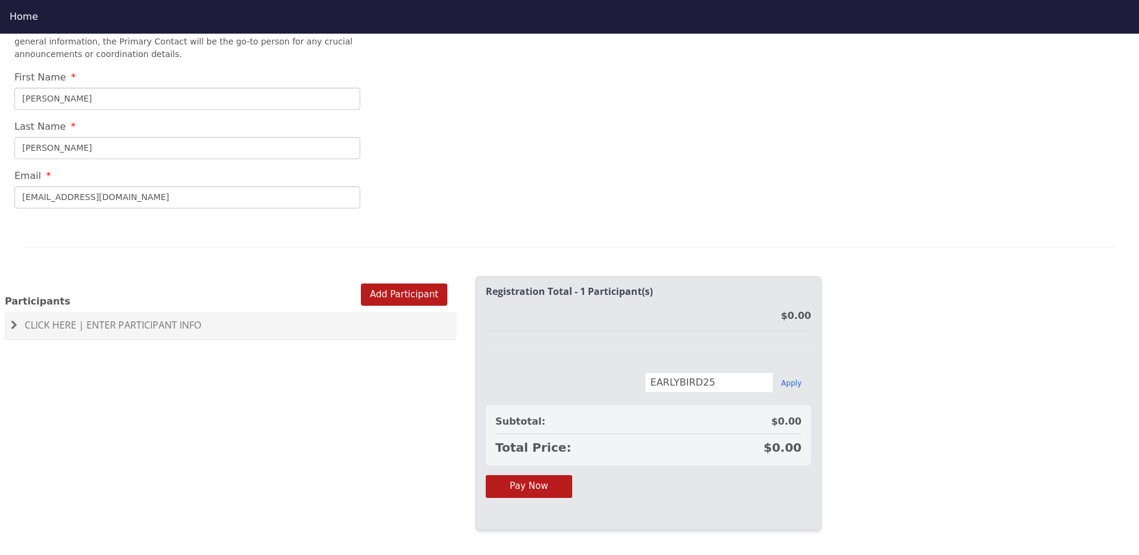
click at [134, 314] on div "Click Here | Enter Participant Info" at bounding box center [230, 326] width 451 height 28
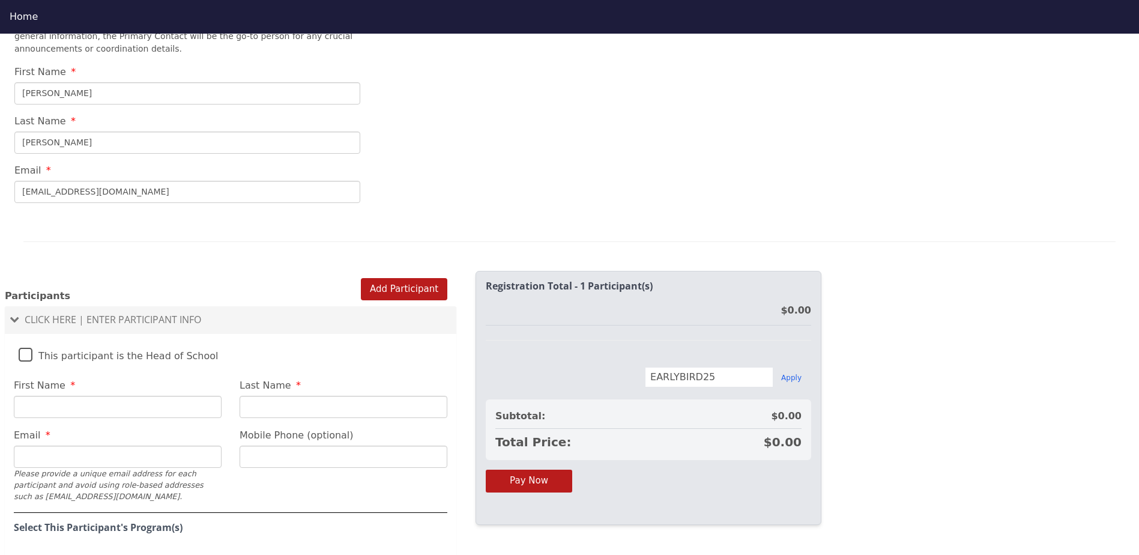
click at [53, 342] on label "This participant is the Head of School" at bounding box center [119, 353] width 200 height 26
click at [0, 0] on input "This participant is the Head of School" at bounding box center [0, 0] width 0 height 0
click at [85, 403] on input "First Name" at bounding box center [118, 407] width 208 height 22
type input "[PERSON_NAME]"
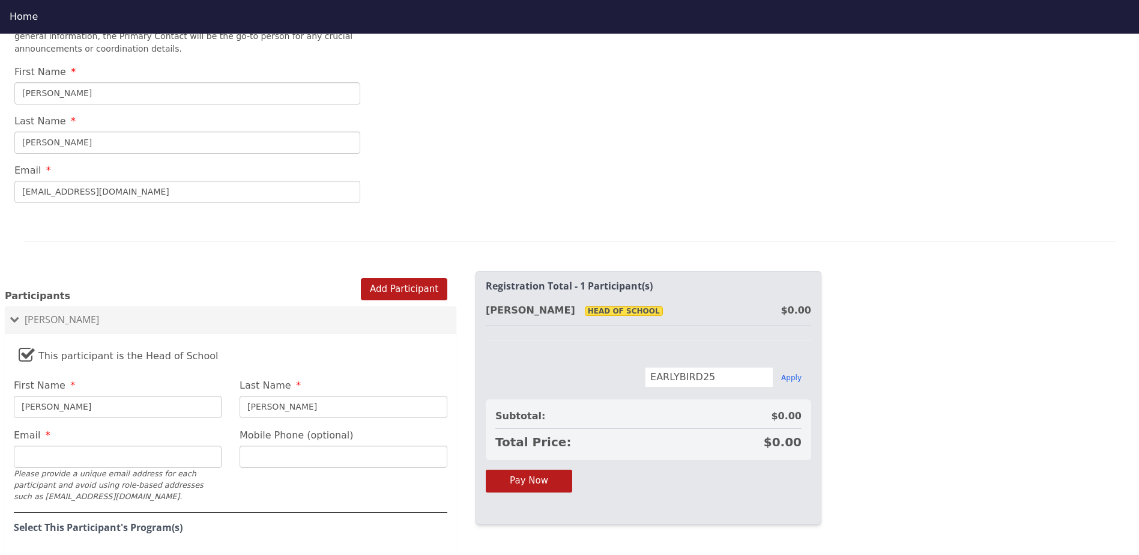
type input "[EMAIL_ADDRESS][DOMAIN_NAME]"
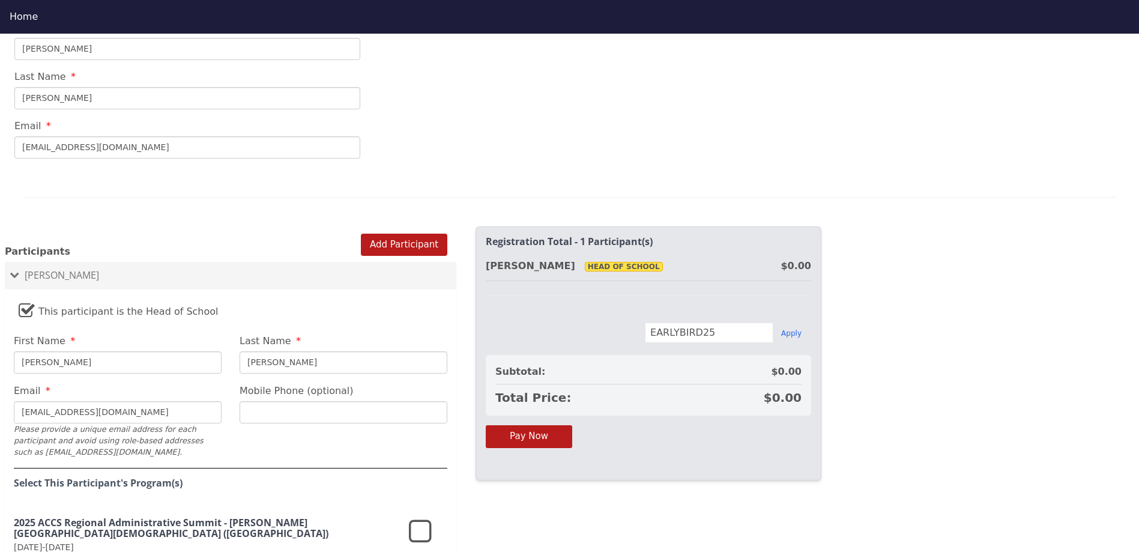
scroll to position [691, 0]
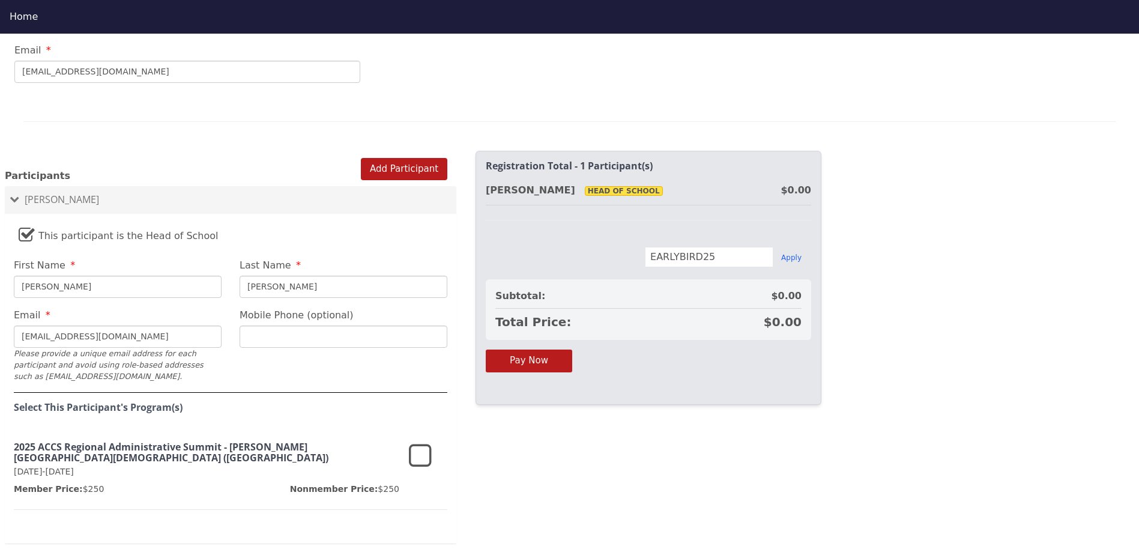
type input "[PERSON_NAME]"
click at [419, 442] on icon at bounding box center [420, 456] width 23 height 29
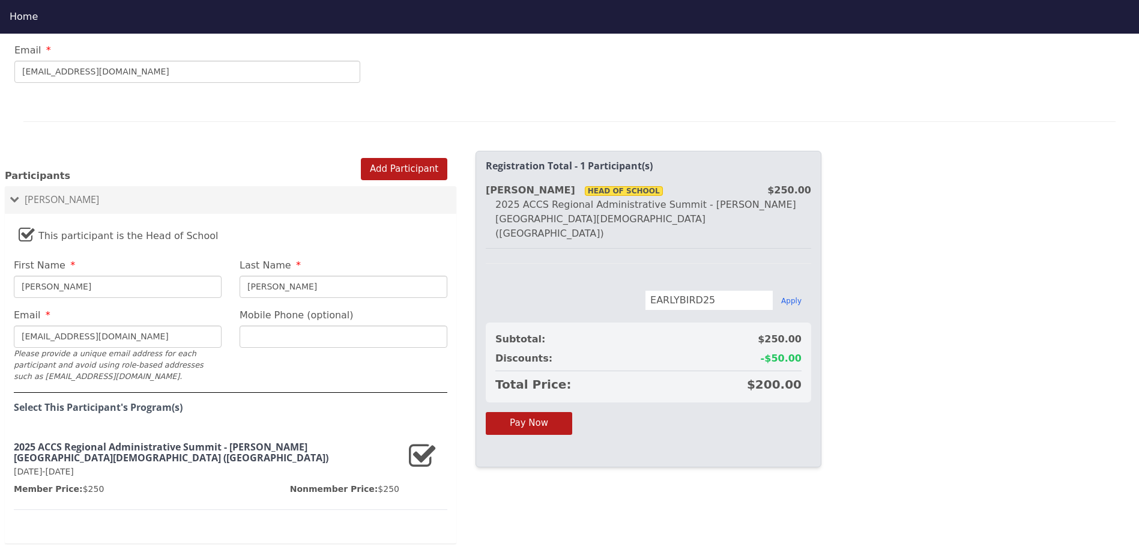
scroll to position [631, 0]
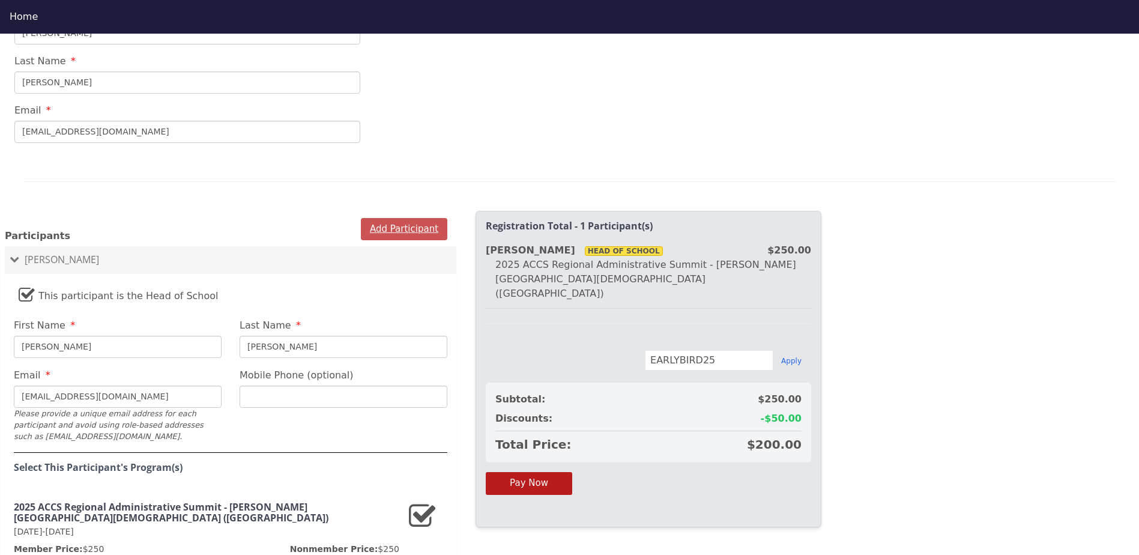
click at [405, 218] on button "Add Participant" at bounding box center [404, 229] width 86 height 22
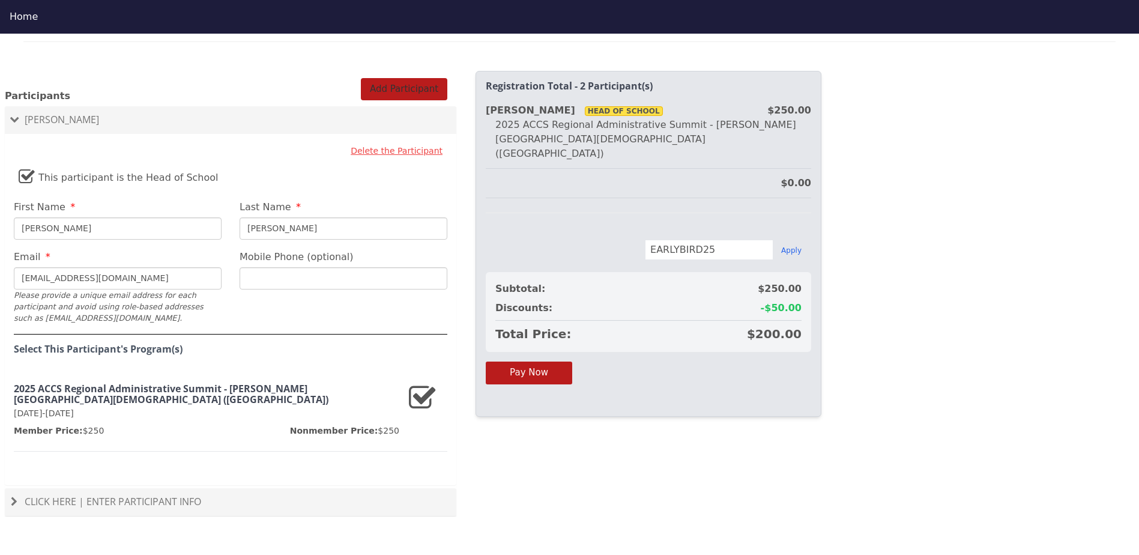
scroll to position [774, 0]
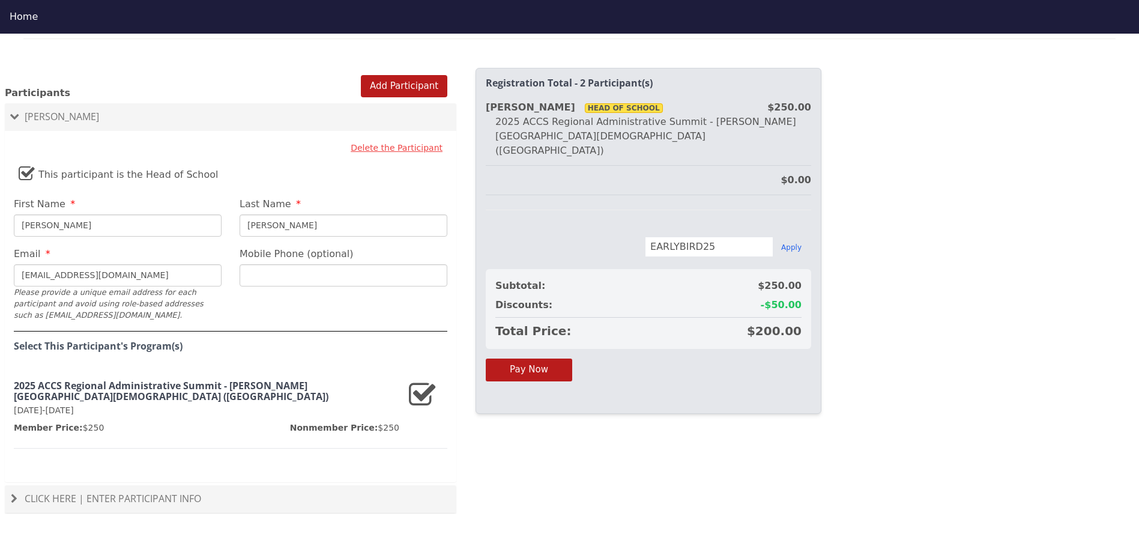
click at [193, 492] on span "Click Here | Enter Participant Info" at bounding box center [113, 498] width 176 height 13
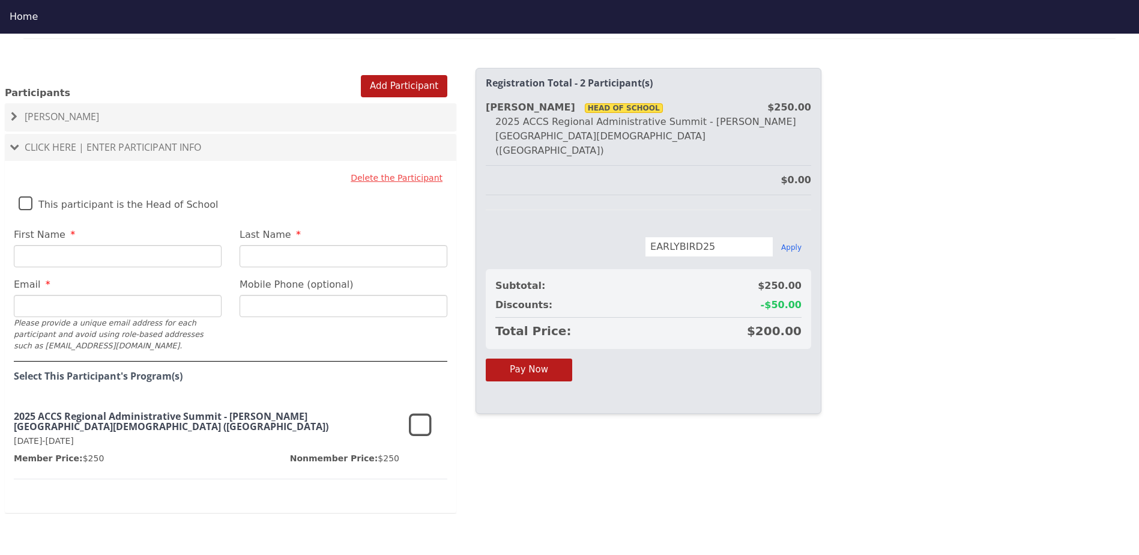
click at [91, 251] on input "First Name" at bounding box center [118, 256] width 208 height 22
type input "[PERSON_NAME]"
type input "[EMAIL_ADDRESS][DOMAIN_NAME]"
type input "[PERSON_NAME]"
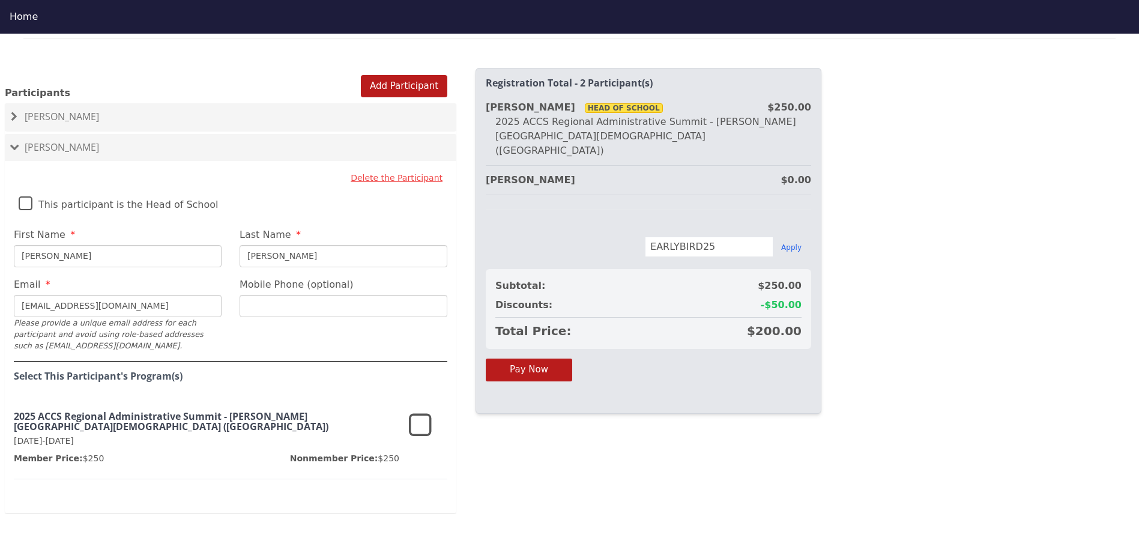
click at [278, 245] on input "[PERSON_NAME]" at bounding box center [343, 256] width 208 height 22
type input "M"
type input "[PERSON_NAME]"
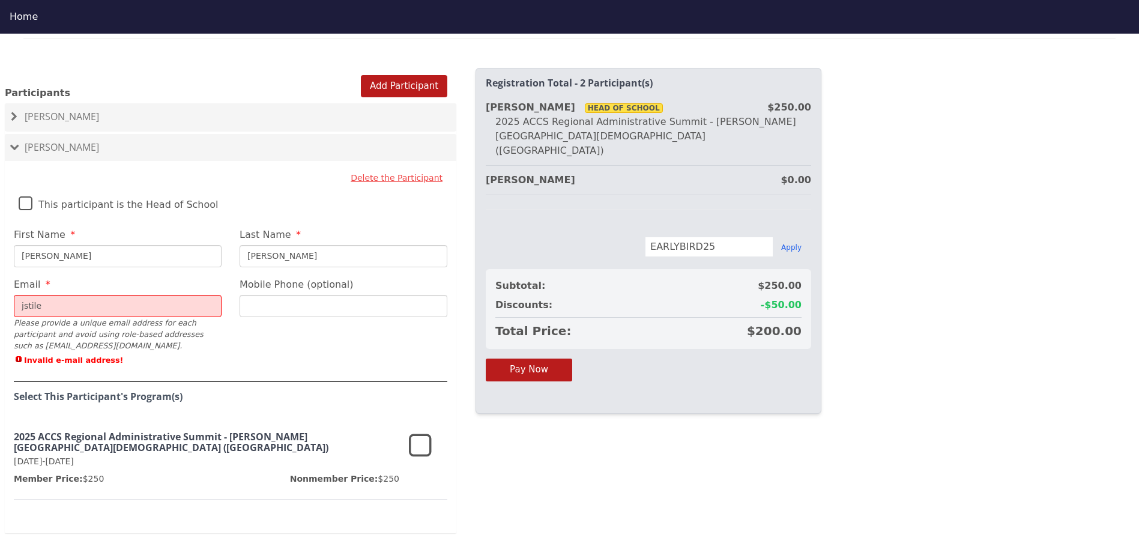
type input "[EMAIL_ADDRESS][DOMAIN_NAME]"
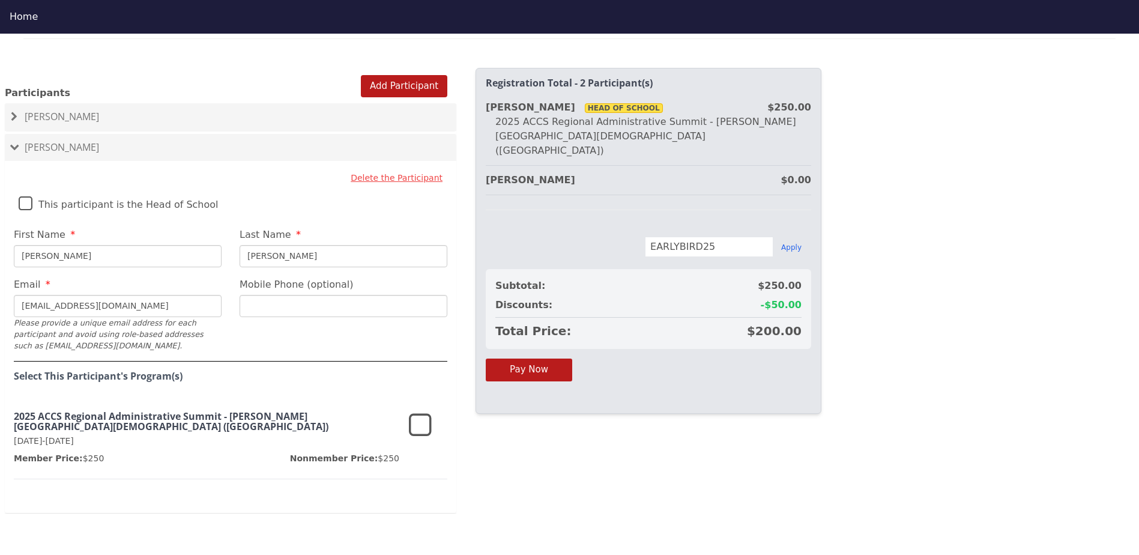
click at [417, 415] on icon at bounding box center [420, 425] width 23 height 29
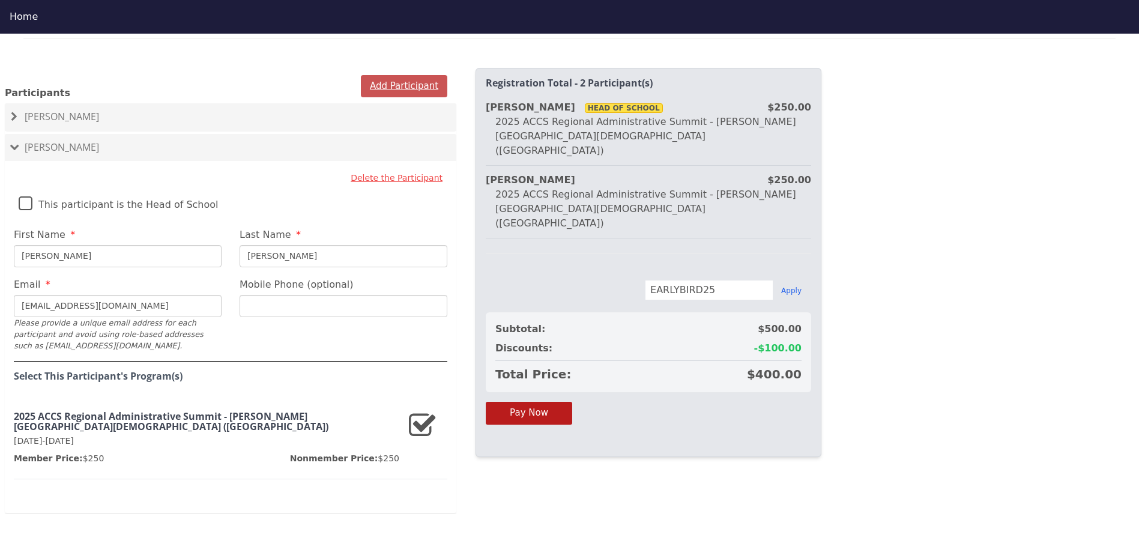
click at [410, 78] on button "Add Participant" at bounding box center [404, 86] width 86 height 22
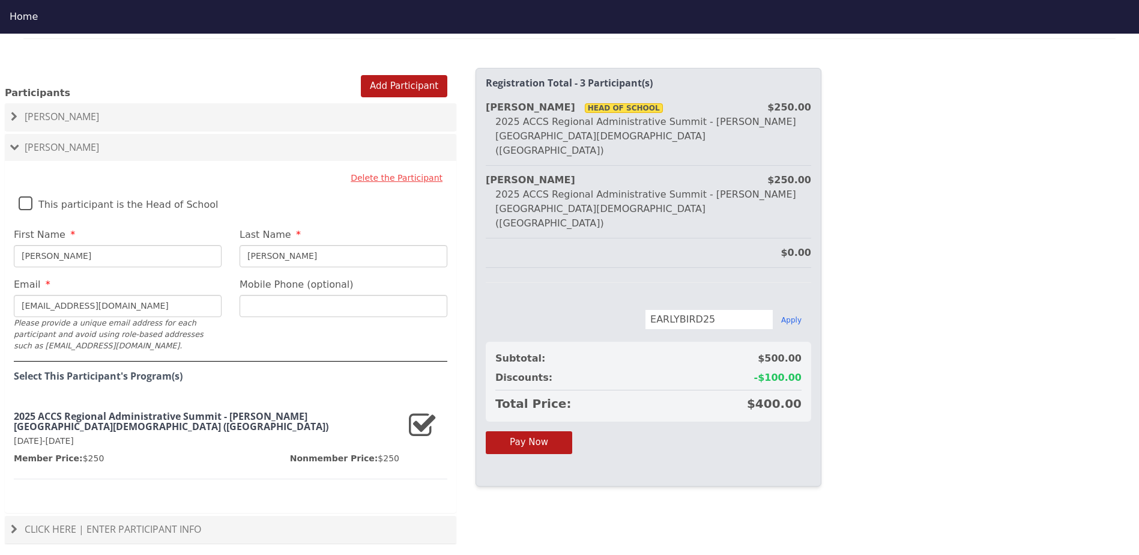
click at [148, 411] on h3 "2025 ACCS Regional Administrative Summit - [PERSON_NAME][GEOGRAPHIC_DATA][DEMOG…" at bounding box center [206, 421] width 385 height 21
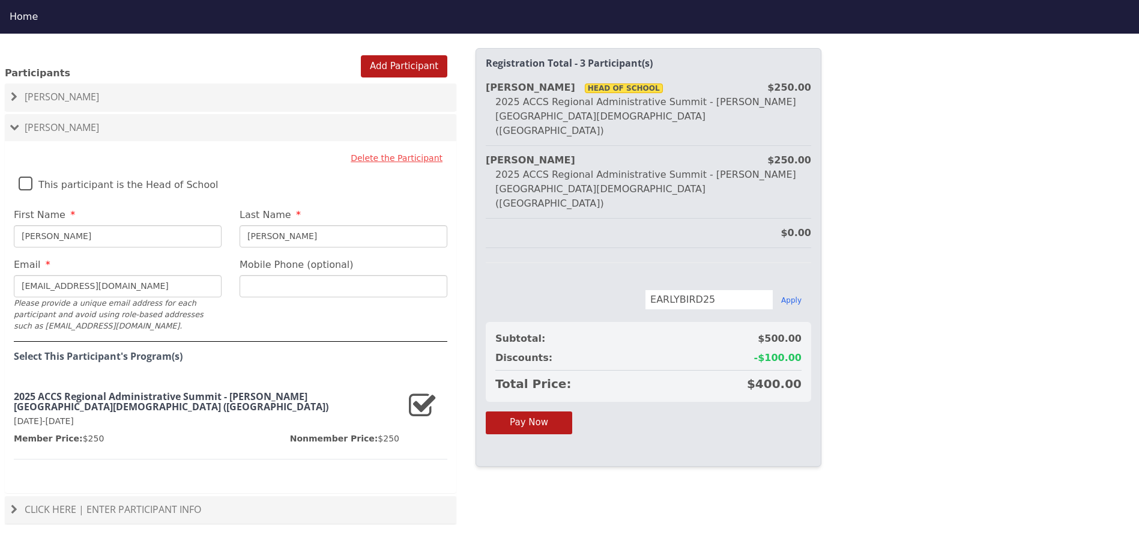
scroll to position [804, 0]
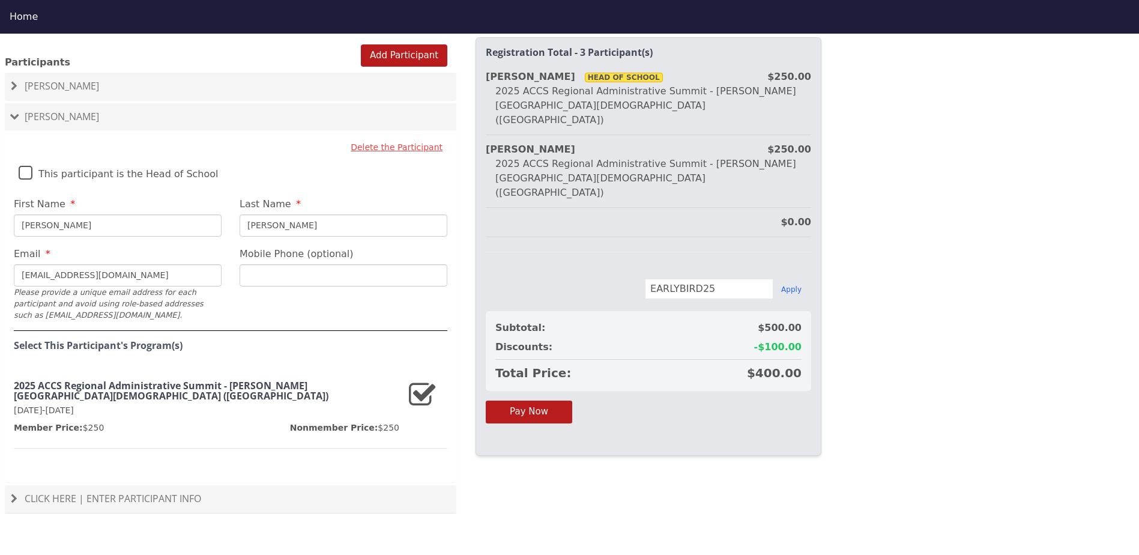
click at [149, 485] on div "Click Here | Enter Participant Info" at bounding box center [230, 499] width 451 height 28
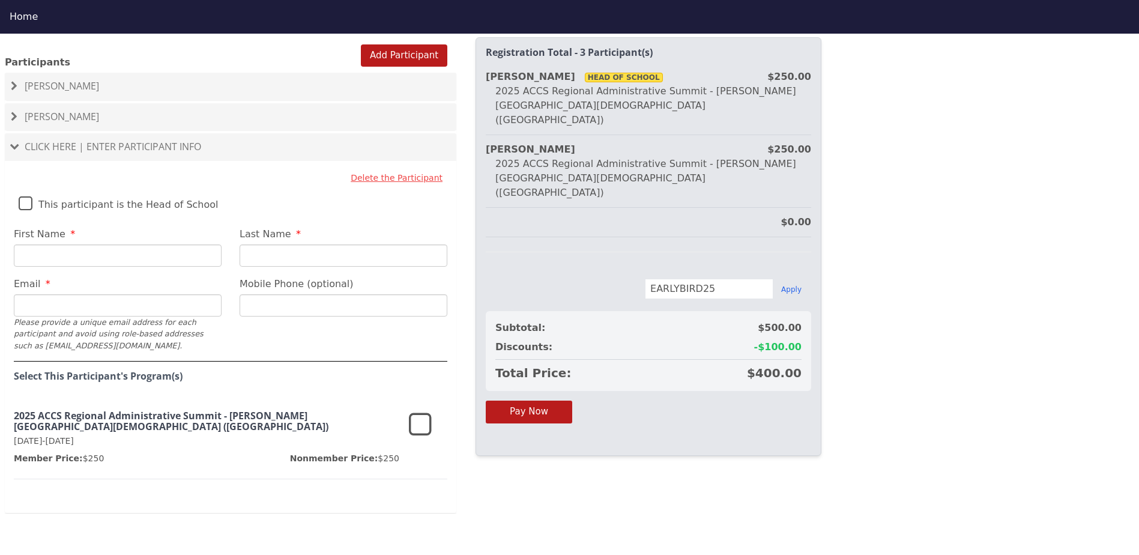
click at [110, 250] on input "First Name" at bounding box center [118, 255] width 208 height 22
type input "[PERSON_NAME]"
type input "[EMAIL_ADDRESS][DOMAIN_NAME]"
click at [325, 230] on div "Last Name [PERSON_NAME]" at bounding box center [343, 247] width 226 height 40
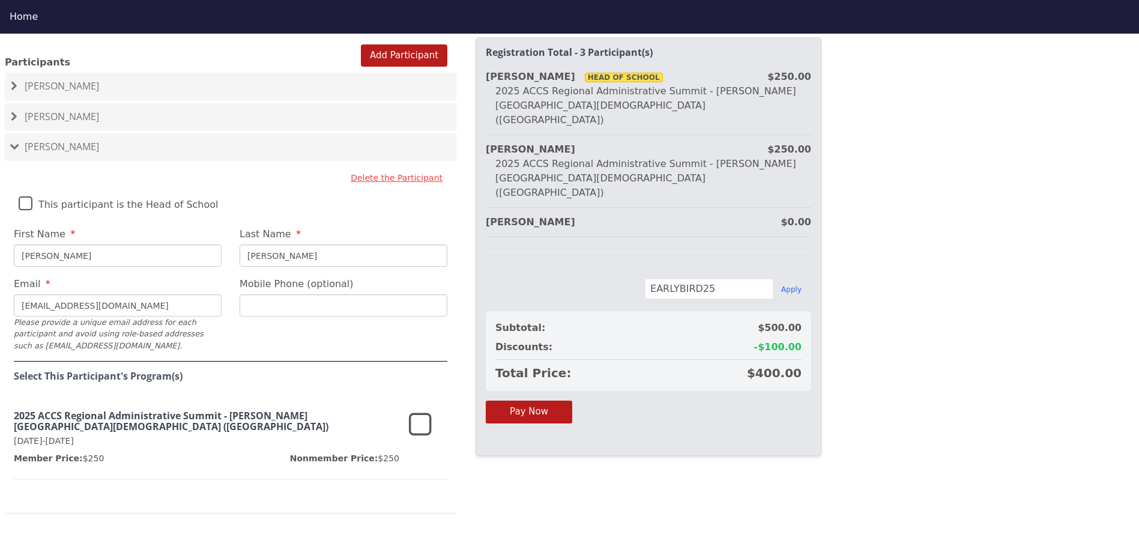
click at [325, 244] on input "[PERSON_NAME]" at bounding box center [343, 255] width 208 height 22
type input "S"
type input "[PERSON_NAME]"
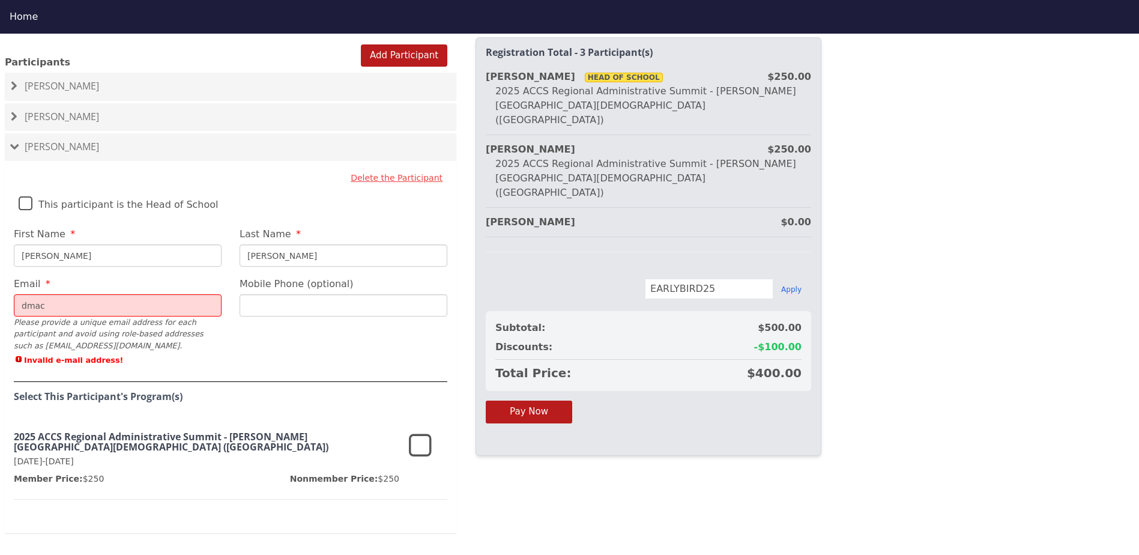
type input "[EMAIL_ADDRESS][DOMAIN_NAME]"
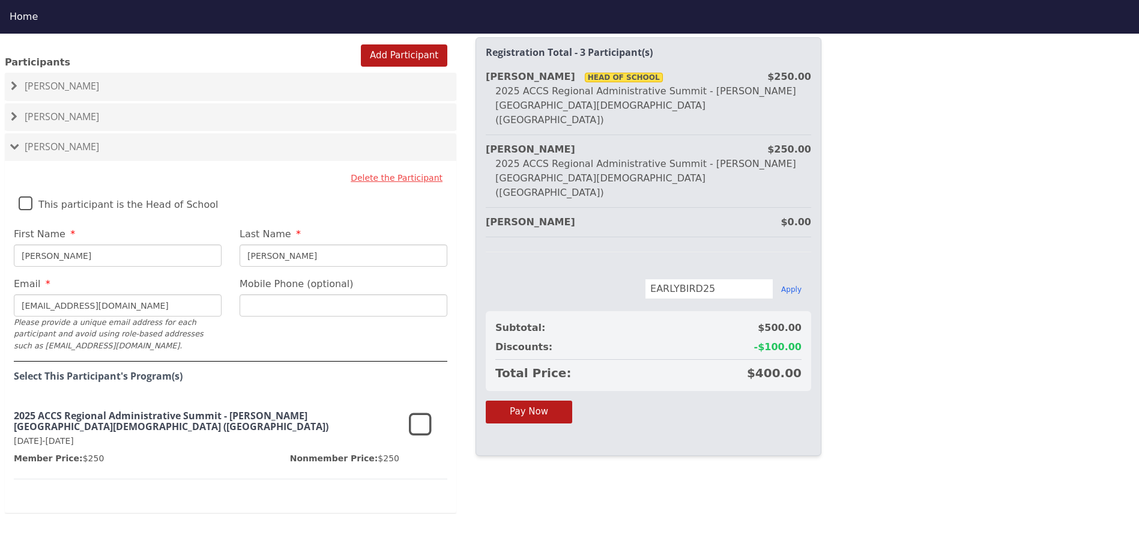
click at [421, 419] on icon at bounding box center [420, 425] width 23 height 29
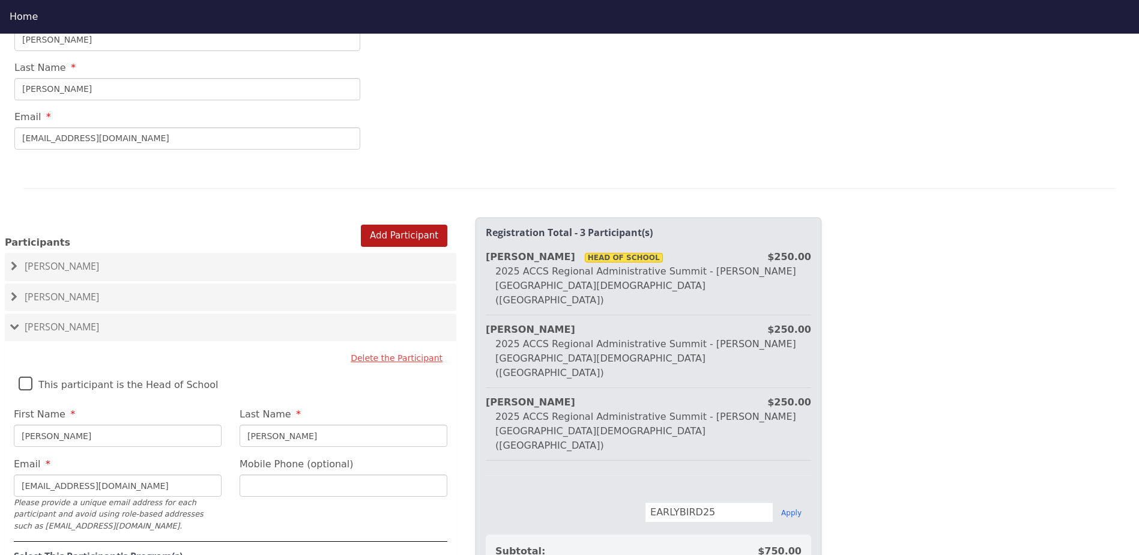
scroll to position [684, 0]
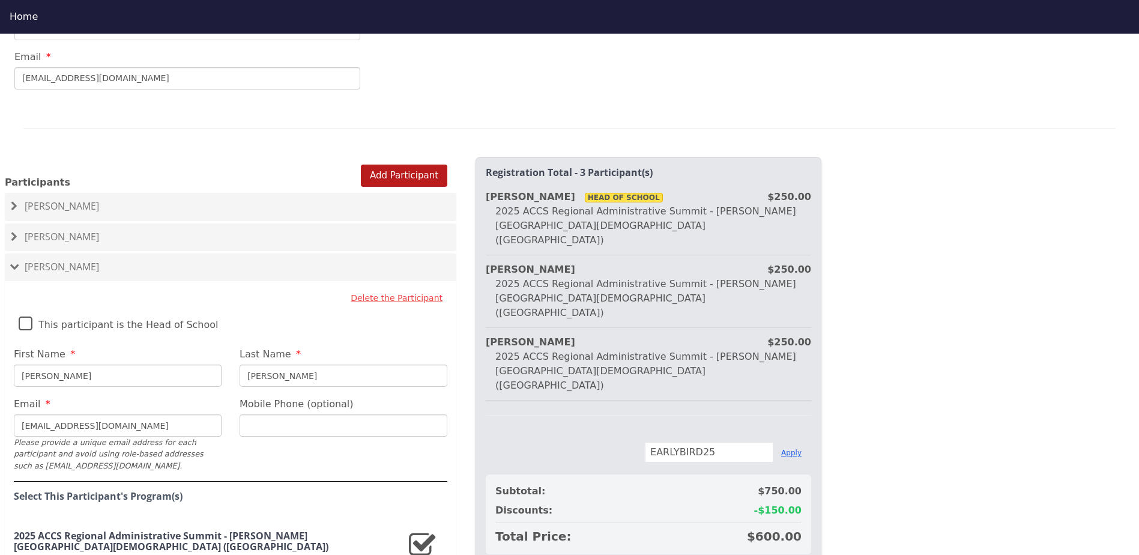
click at [792, 448] on button "Apply" at bounding box center [791, 453] width 20 height 10
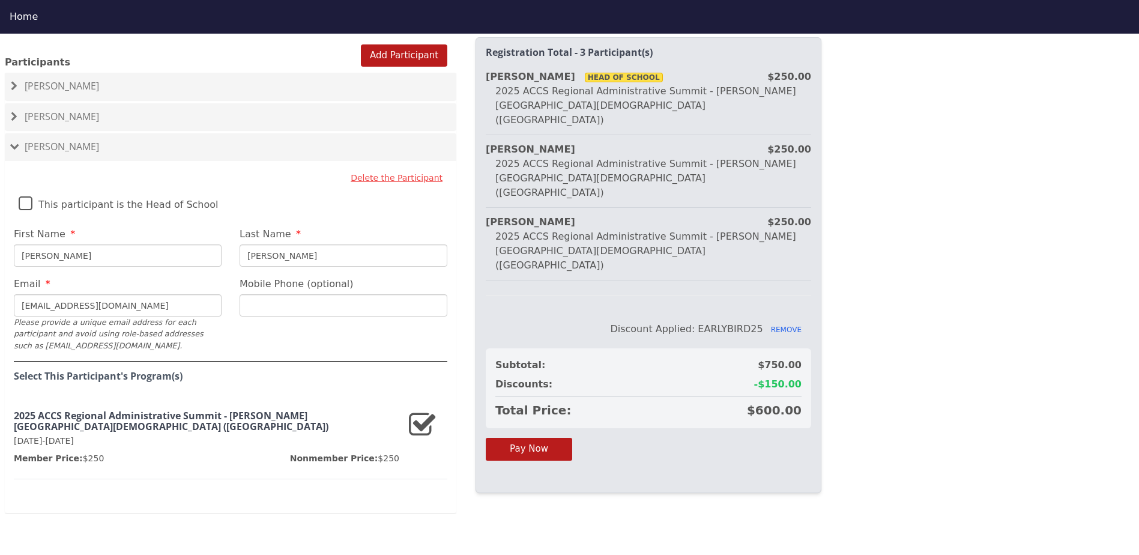
scroll to position [744, 0]
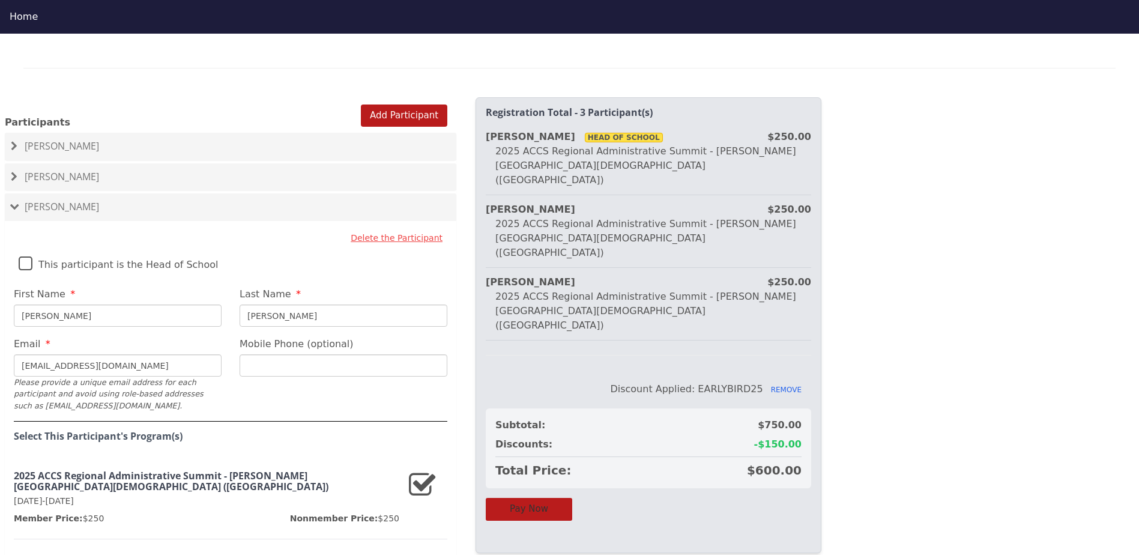
click at [545, 498] on button "Pay Now" at bounding box center [529, 509] width 86 height 22
